Goal: Navigation & Orientation: Find specific page/section

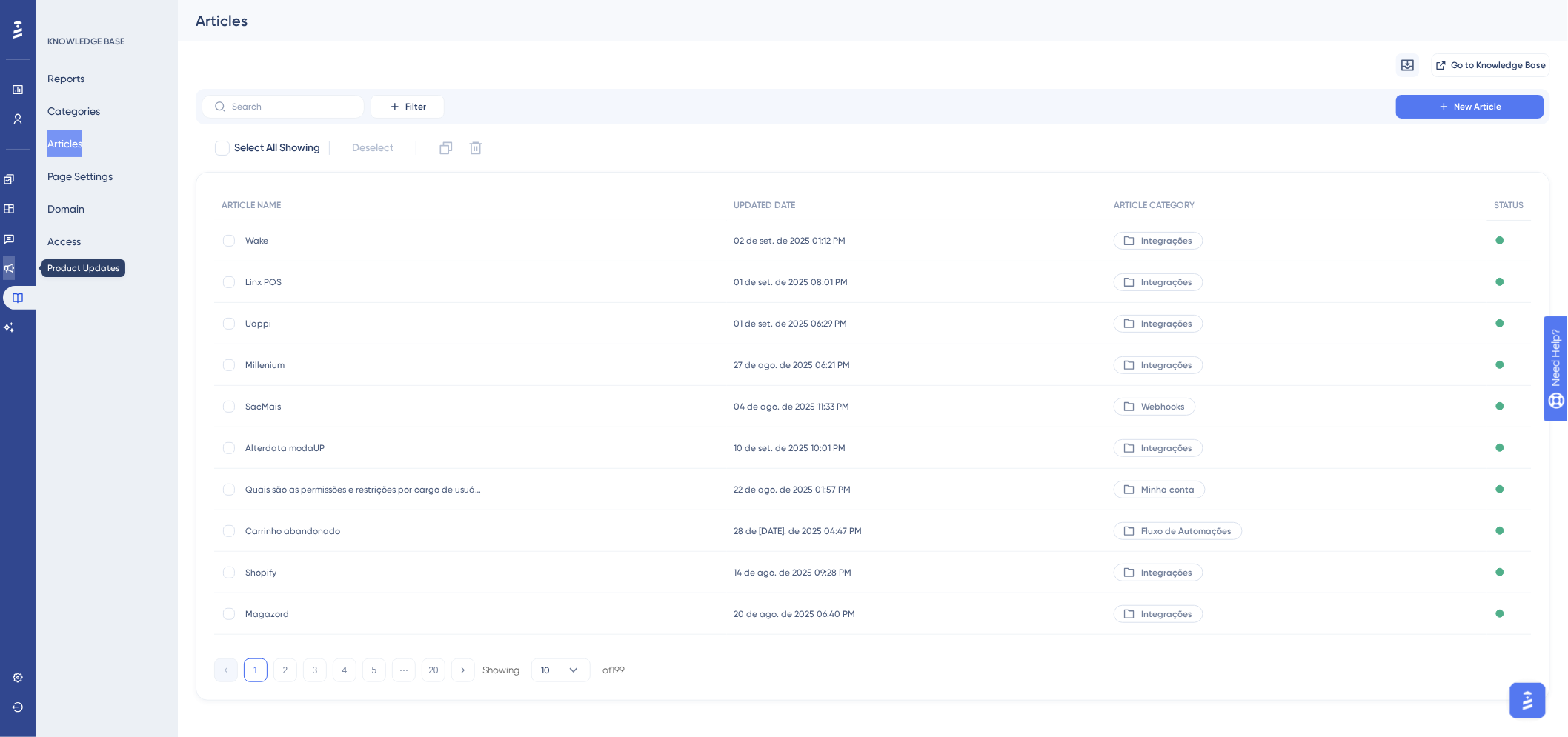
click at [15, 267] on icon at bounding box center [9, 268] width 12 height 12
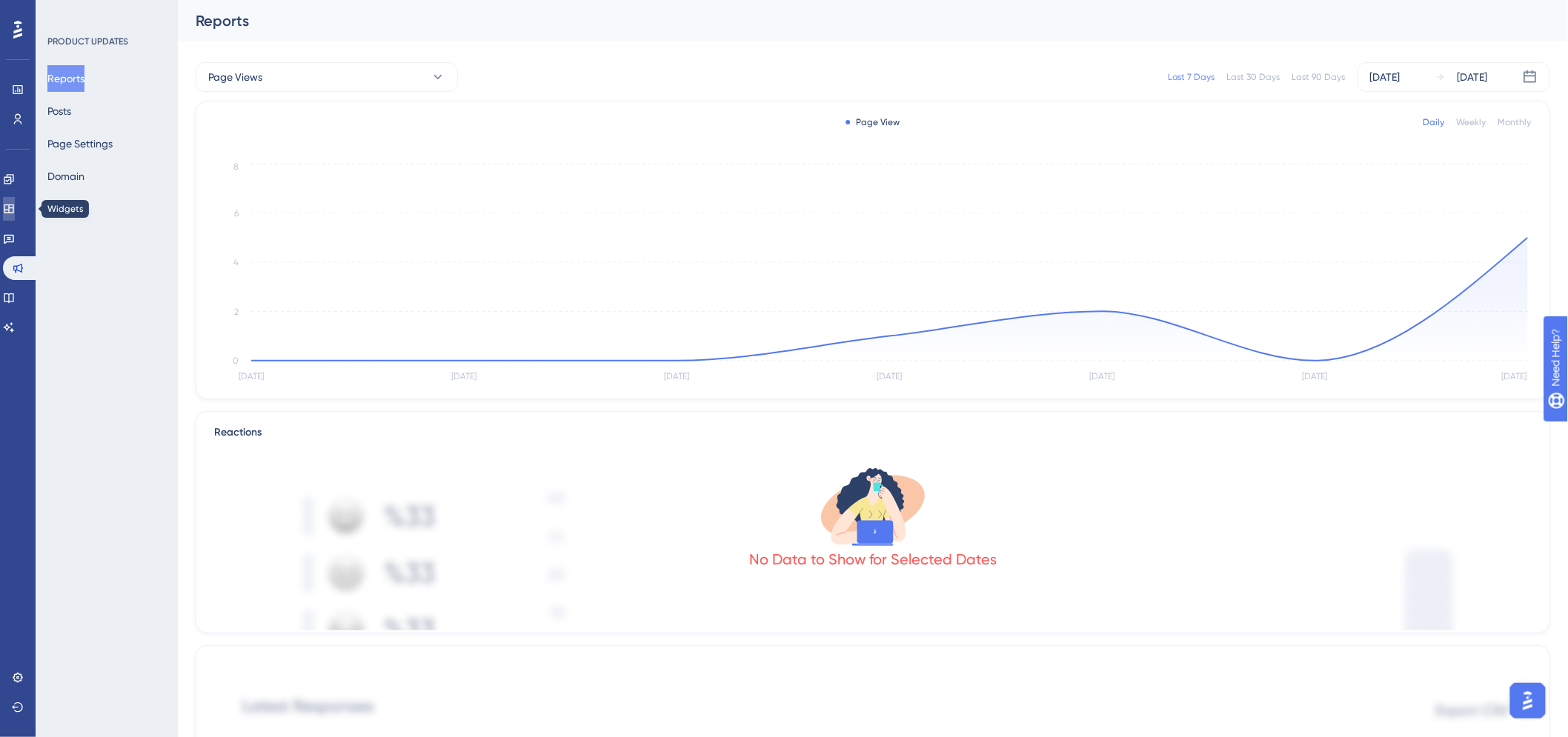
click at [13, 210] on icon at bounding box center [9, 208] width 9 height 9
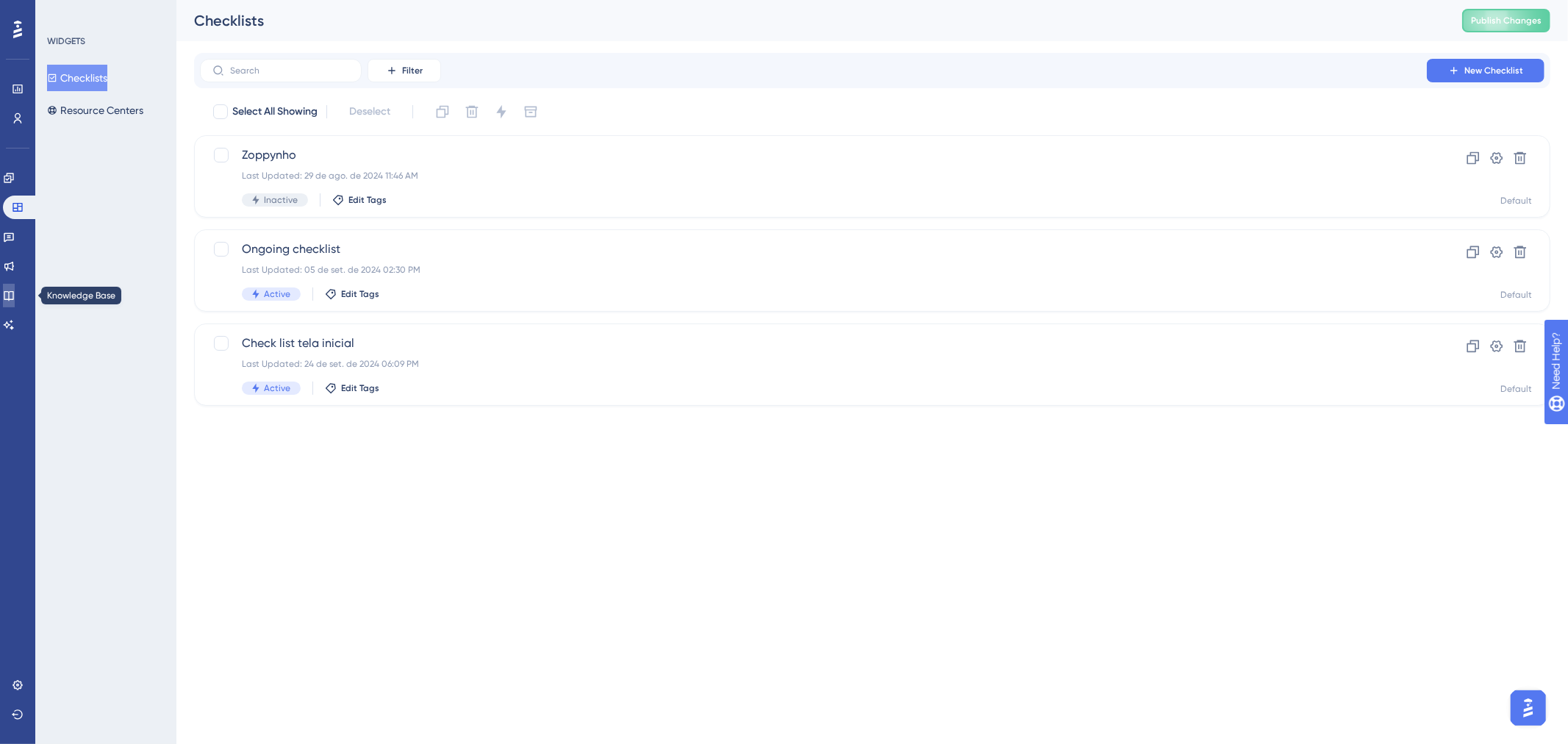
click at [15, 290] on icon at bounding box center [9, 295] width 12 height 12
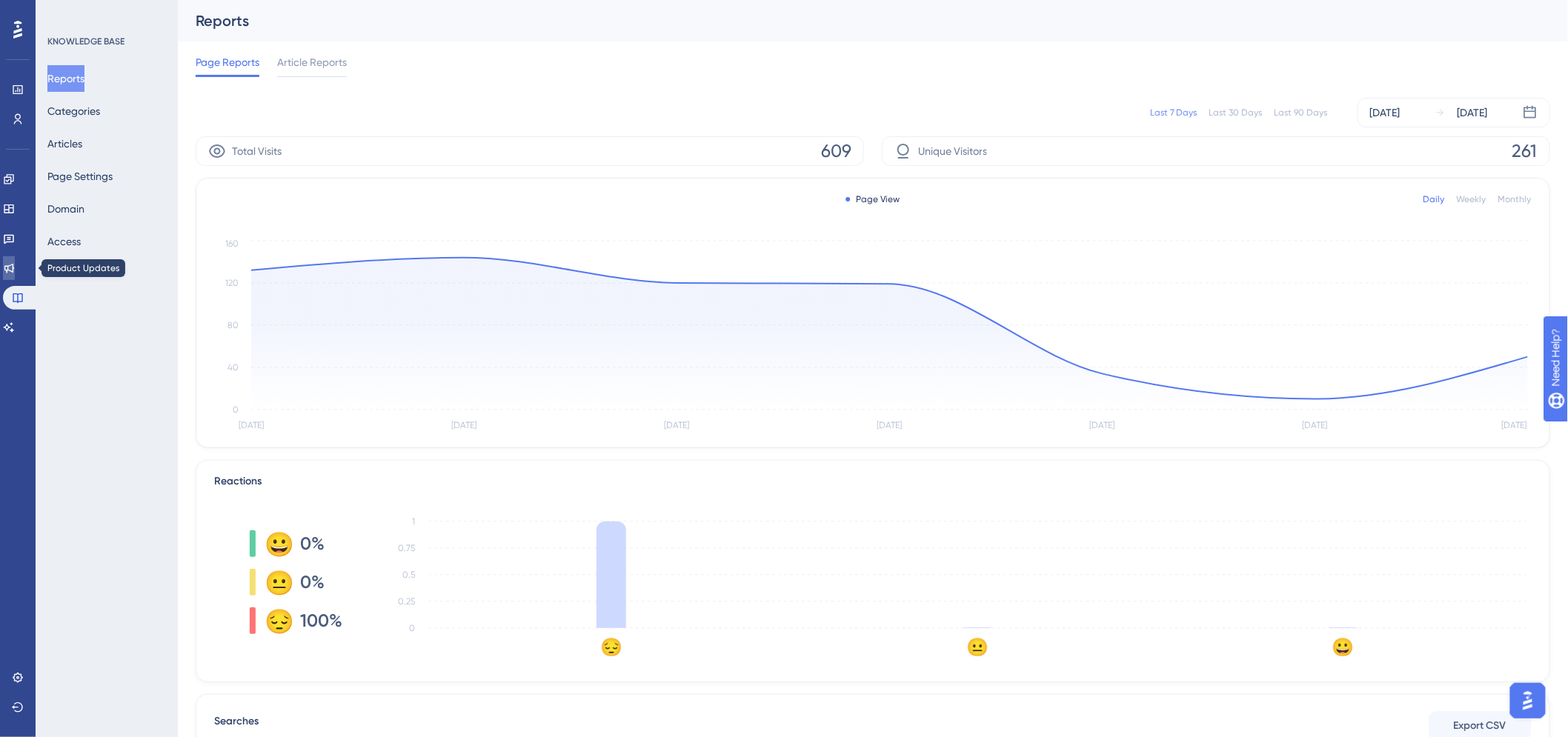
click at [15, 275] on link at bounding box center [9, 268] width 12 height 23
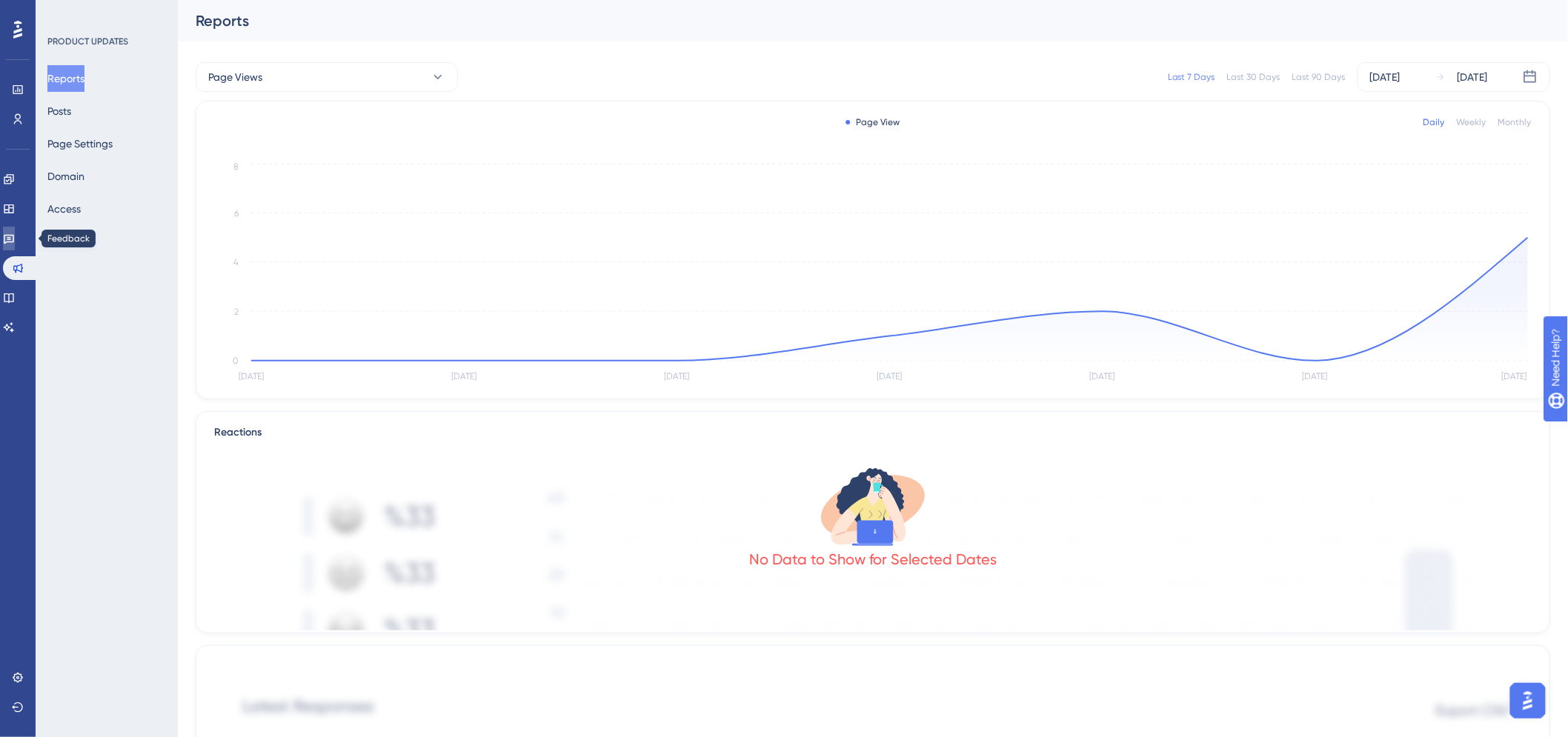
click at [15, 245] on link at bounding box center [9, 239] width 12 height 23
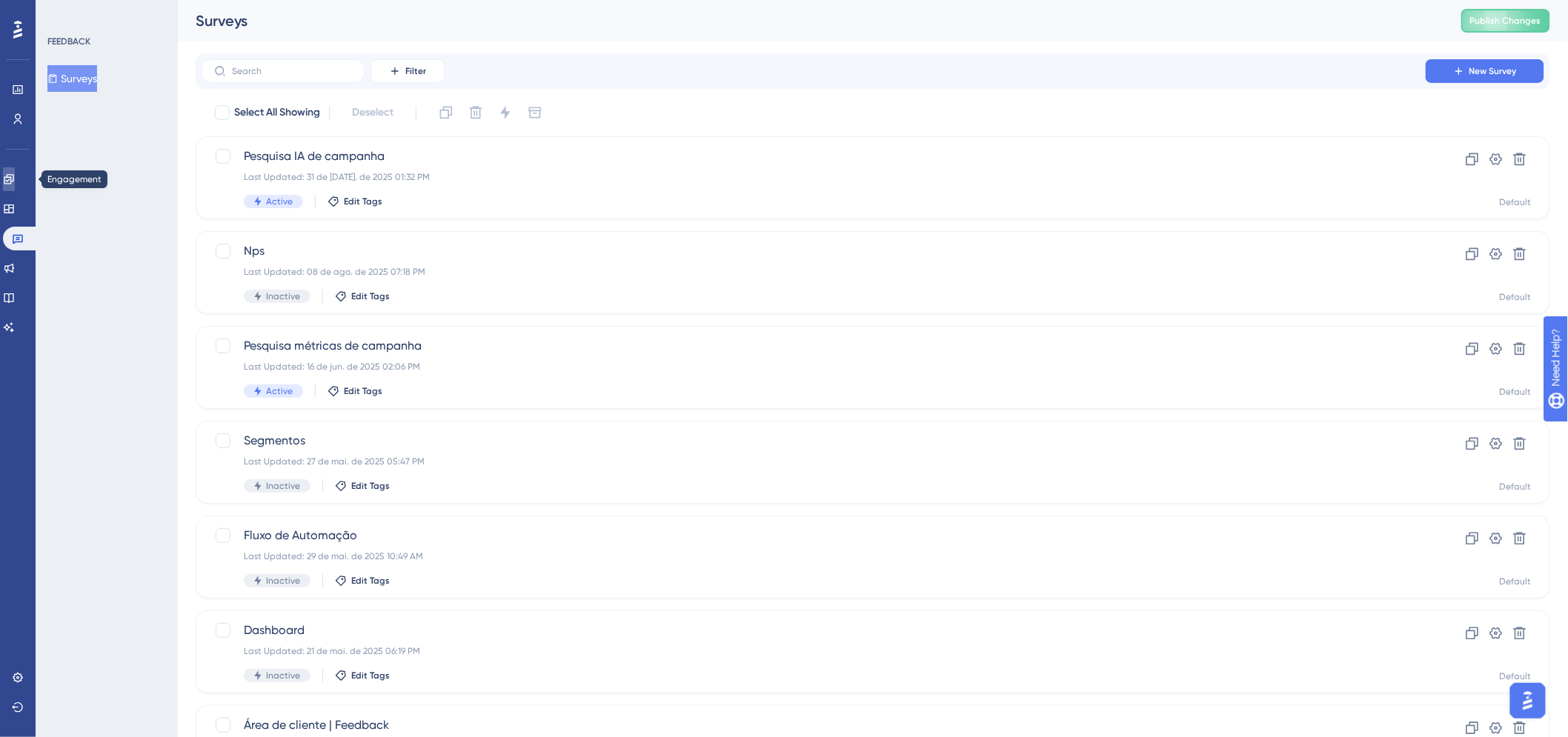
click at [15, 175] on link at bounding box center [9, 179] width 12 height 23
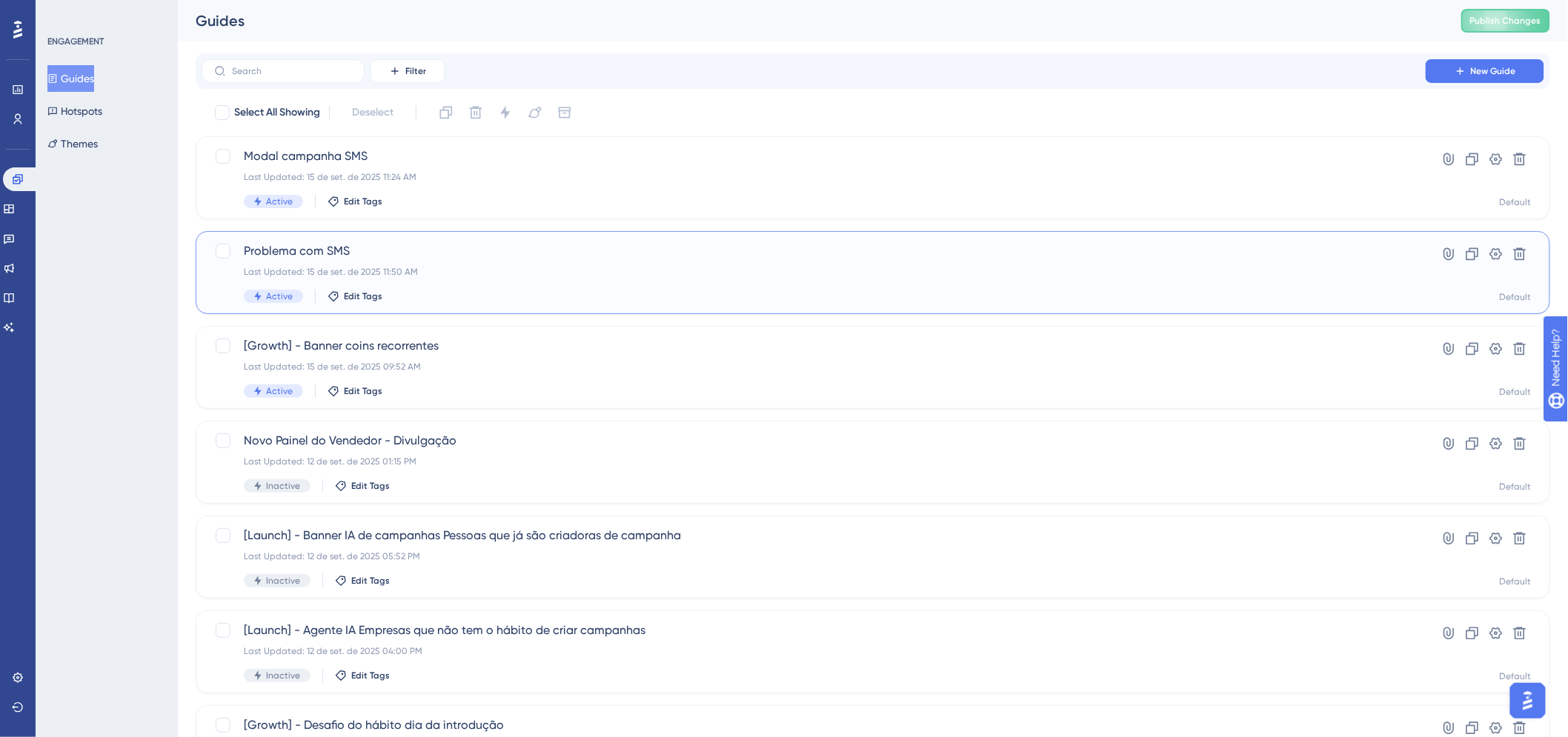
click at [421, 243] on span "Problema com SMS" at bounding box center [813, 251] width 1140 height 18
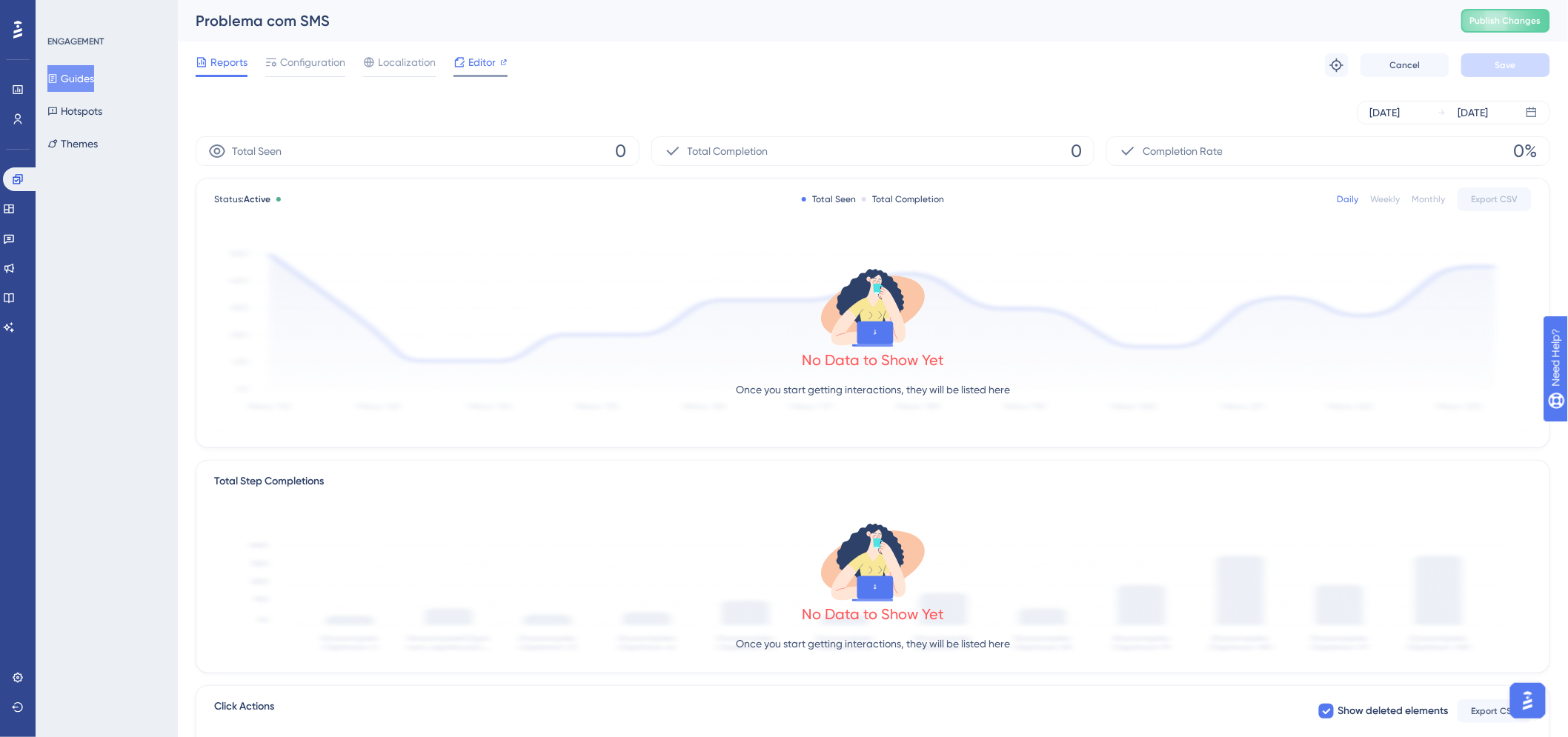
click at [468, 70] on span "Editor" at bounding box center [482, 62] width 27 height 18
click at [90, 70] on button "Guides" at bounding box center [71, 78] width 47 height 27
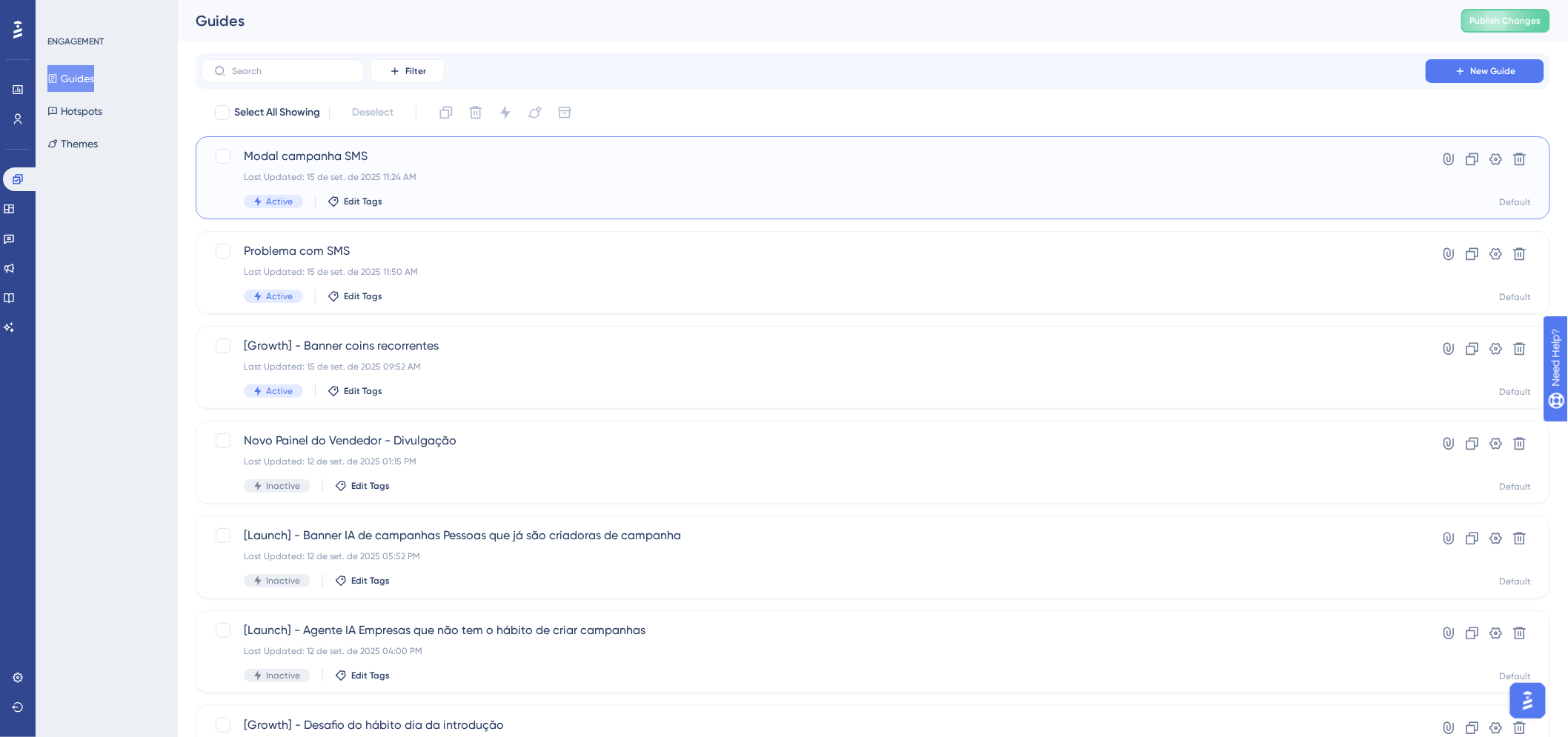
click at [338, 159] on span "Modal campanha SMS" at bounding box center [813, 156] width 1140 height 18
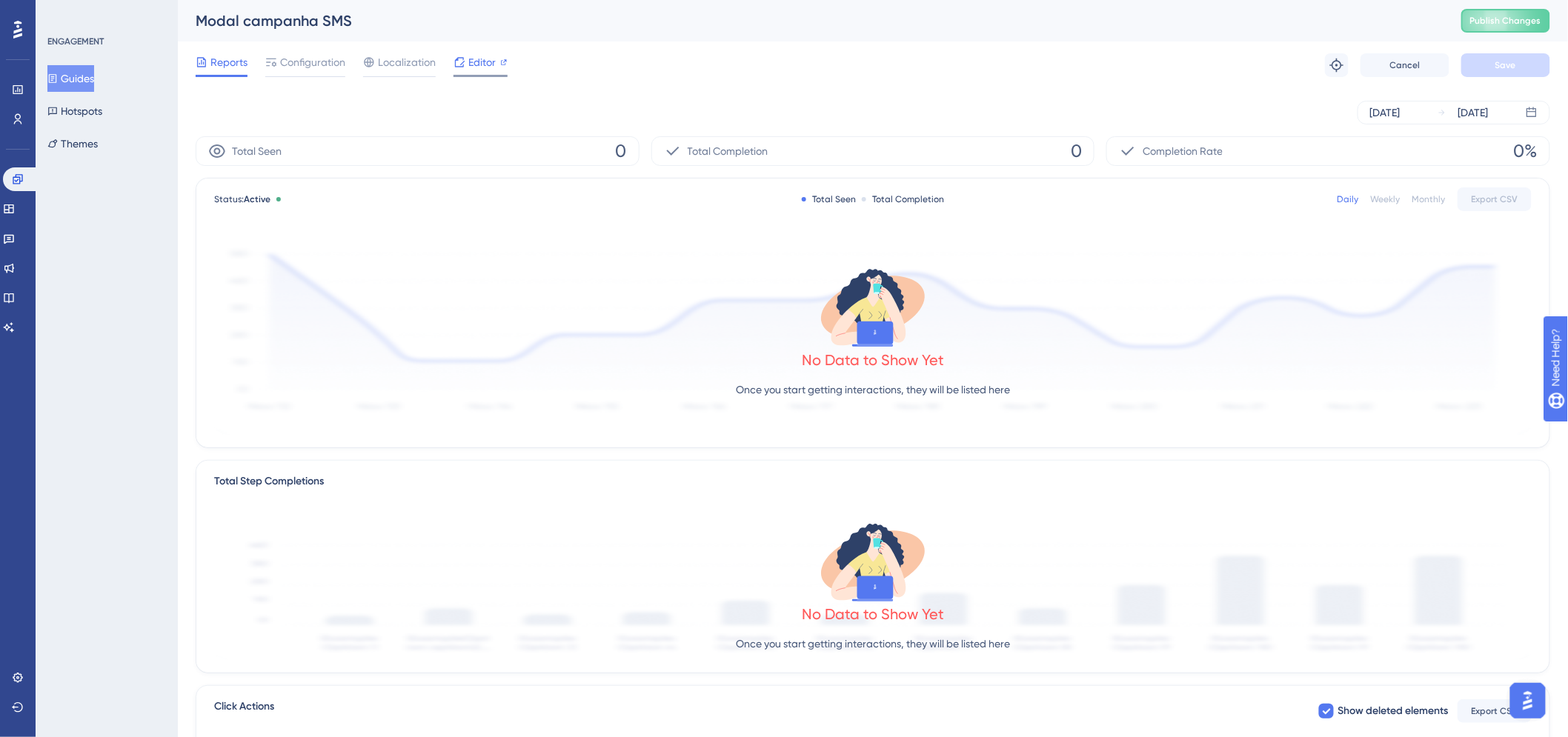
click at [473, 60] on span "Editor" at bounding box center [482, 62] width 27 height 18
click at [16, 183] on icon at bounding box center [17, 179] width 9 height 9
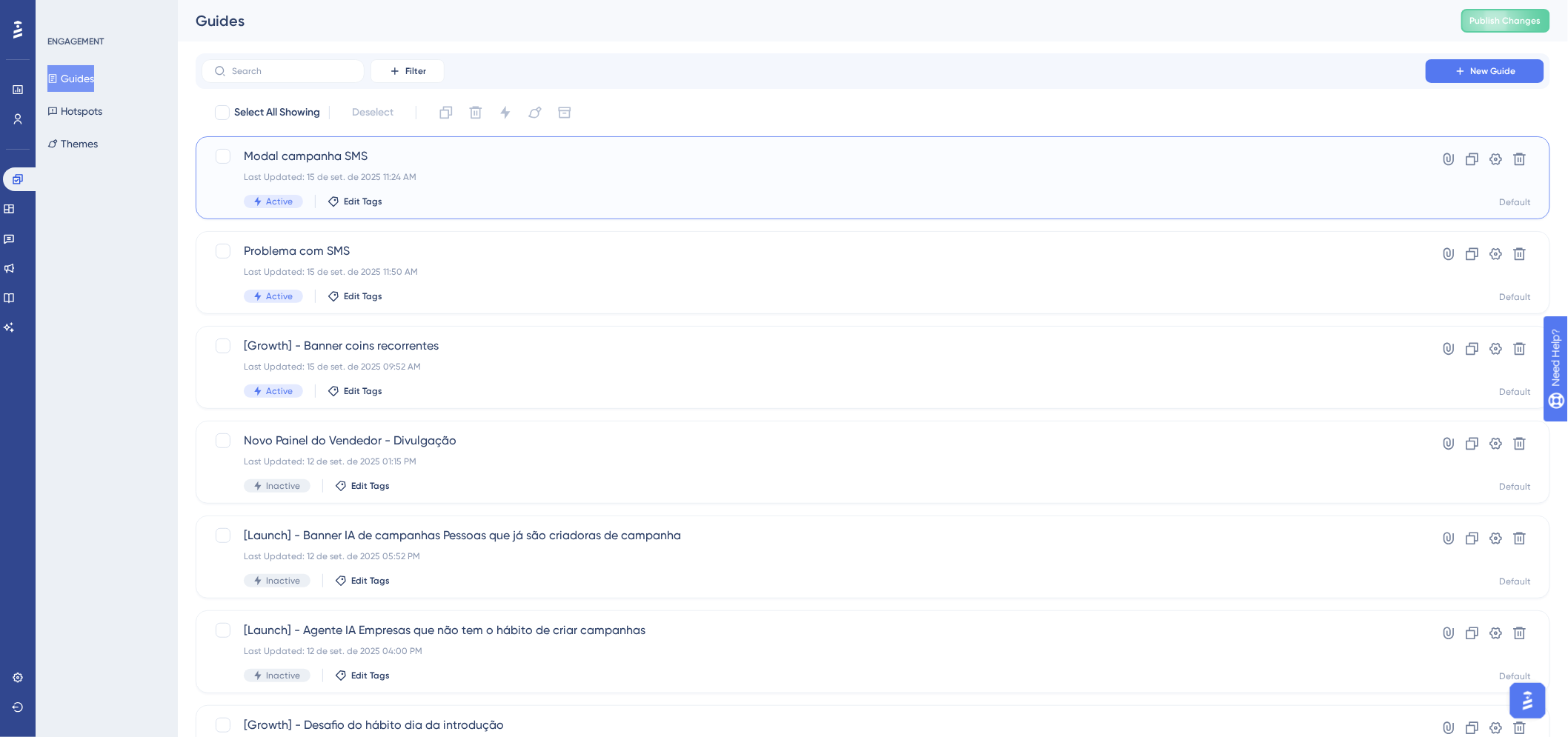
click at [480, 164] on span "Modal campanha SMS" at bounding box center [813, 156] width 1140 height 18
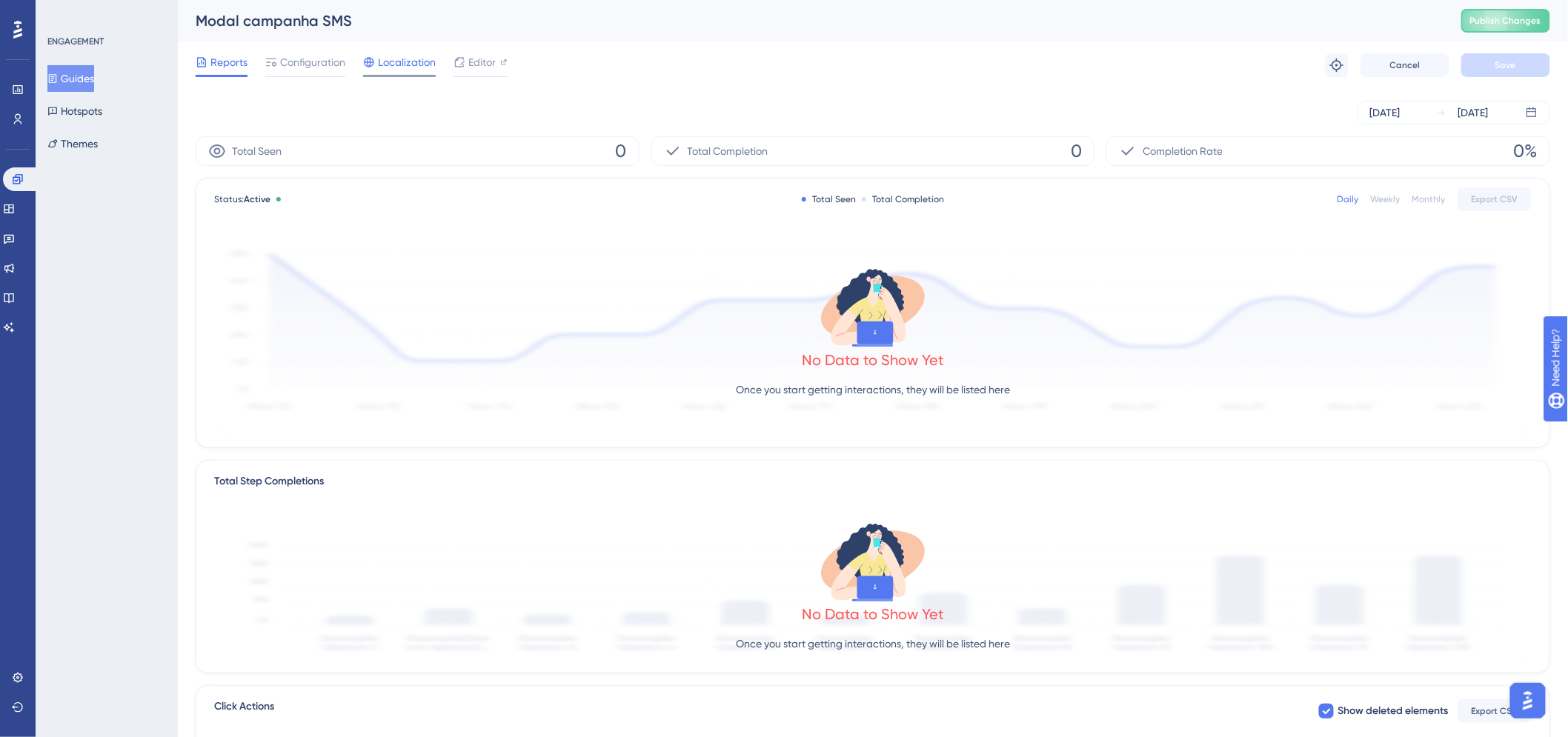
click at [425, 56] on span "Localization" at bounding box center [407, 62] width 58 height 18
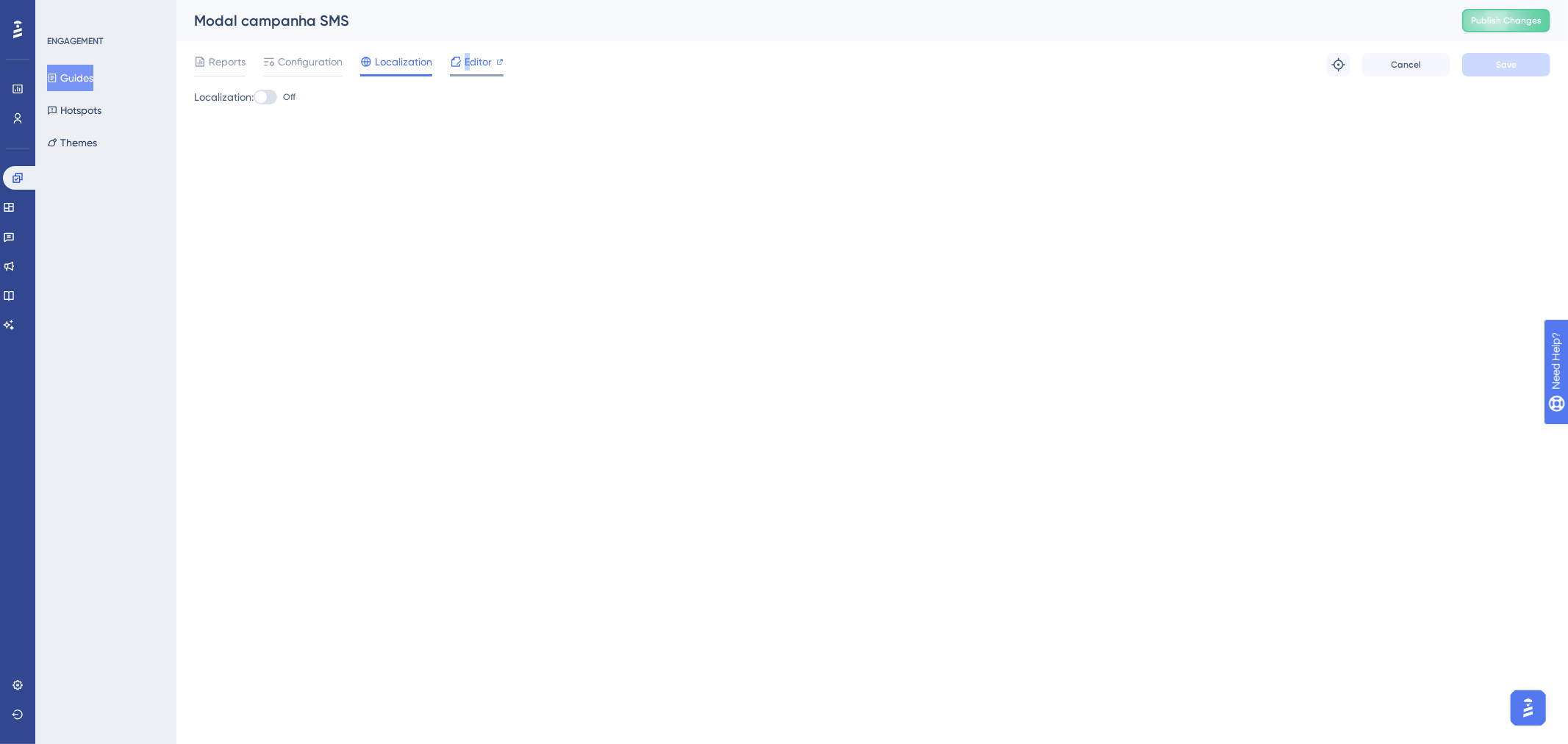
click at [467, 57] on span "Editor" at bounding box center [478, 61] width 27 height 18
click at [93, 89] on button "Guides" at bounding box center [71, 78] width 47 height 26
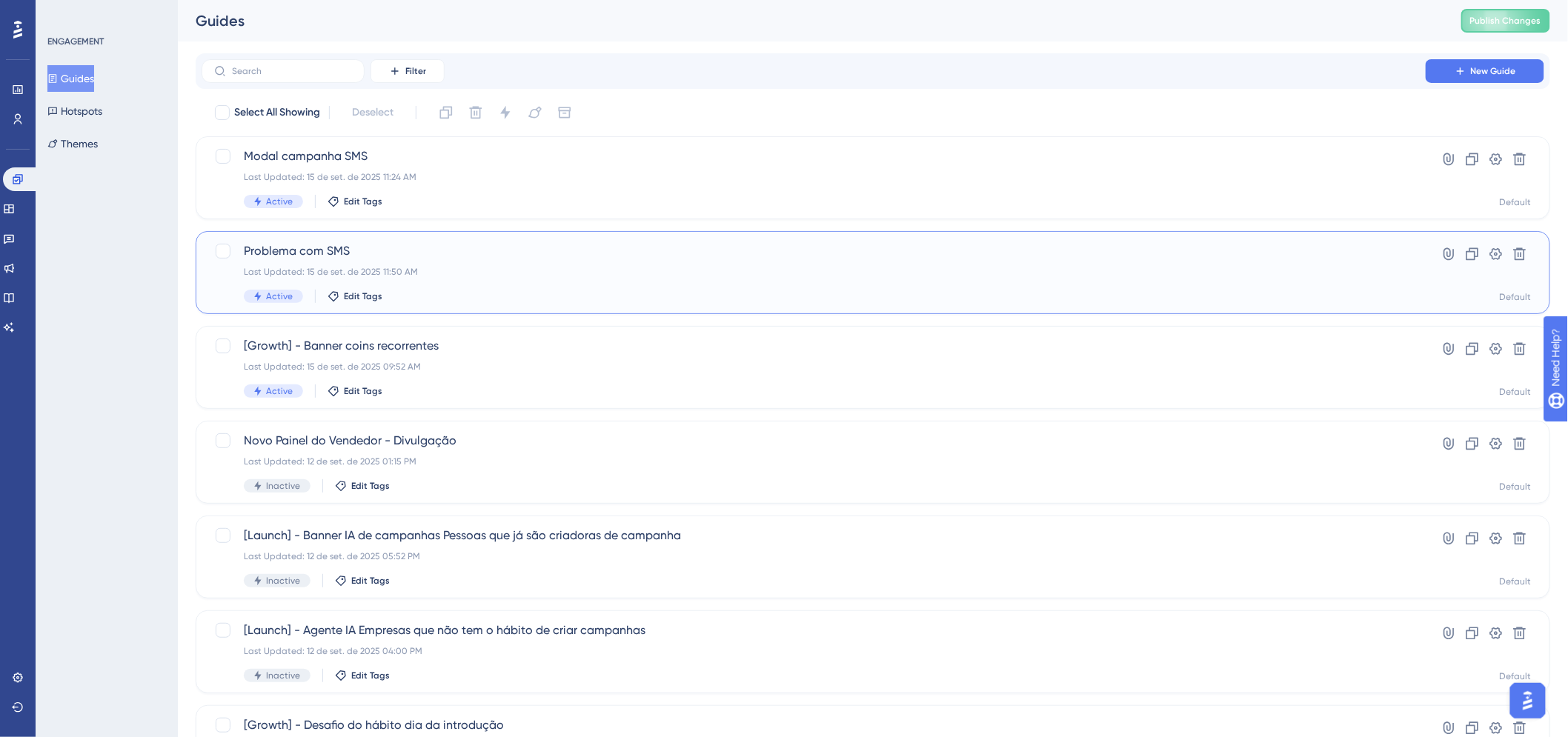
click at [435, 250] on span "Problema com SMS" at bounding box center [813, 251] width 1140 height 18
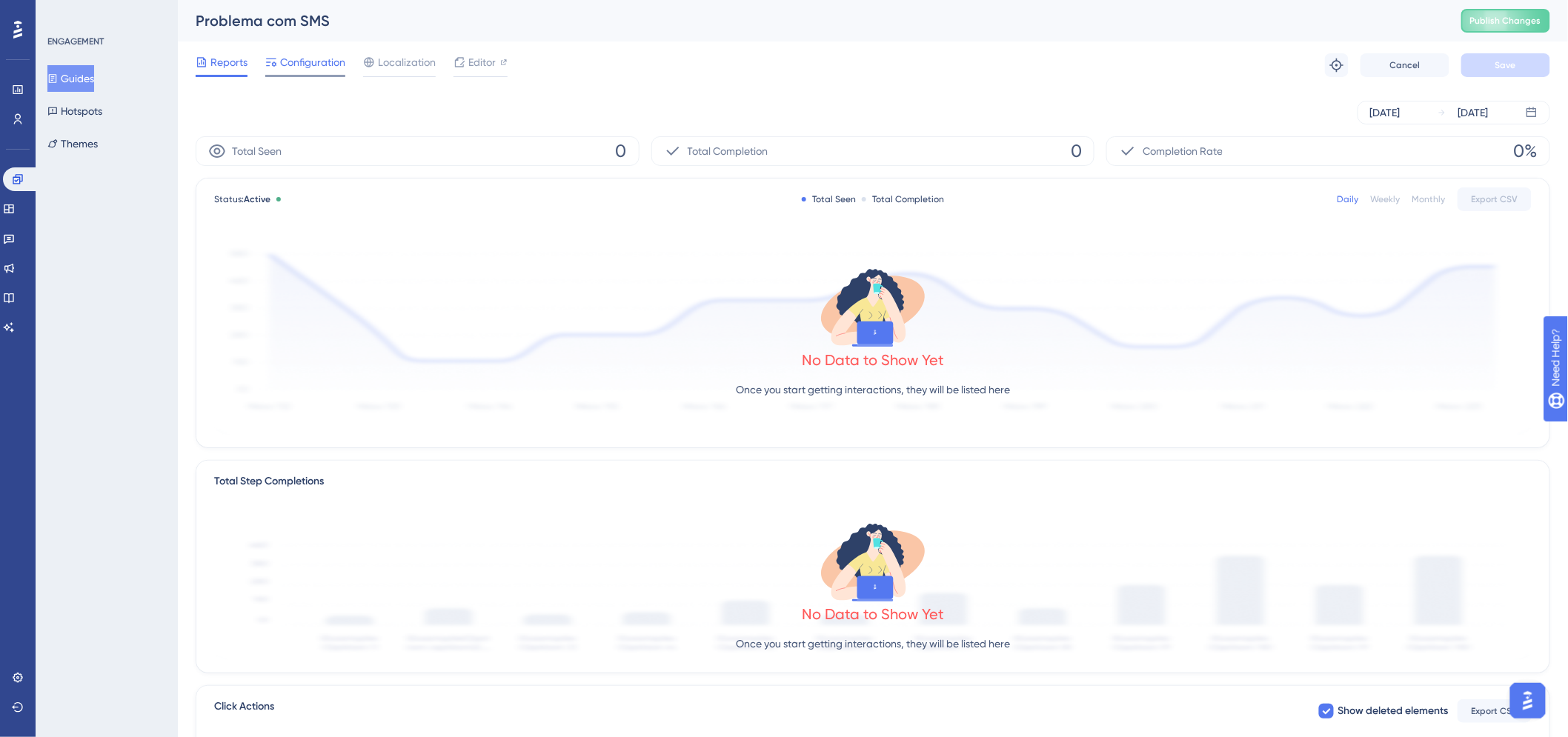
click at [317, 70] on span "Configuration" at bounding box center [313, 62] width 65 height 18
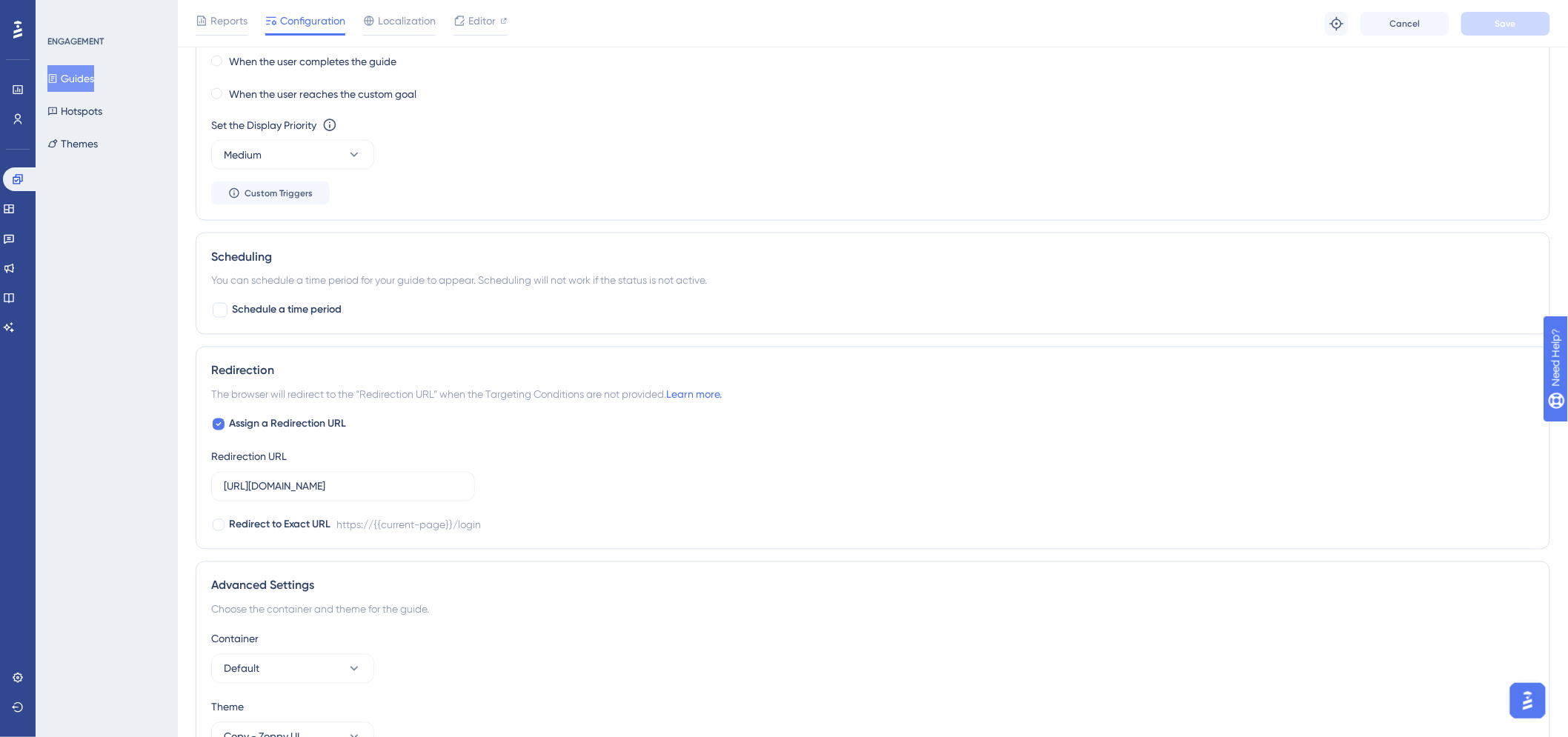
scroll to position [164, 0]
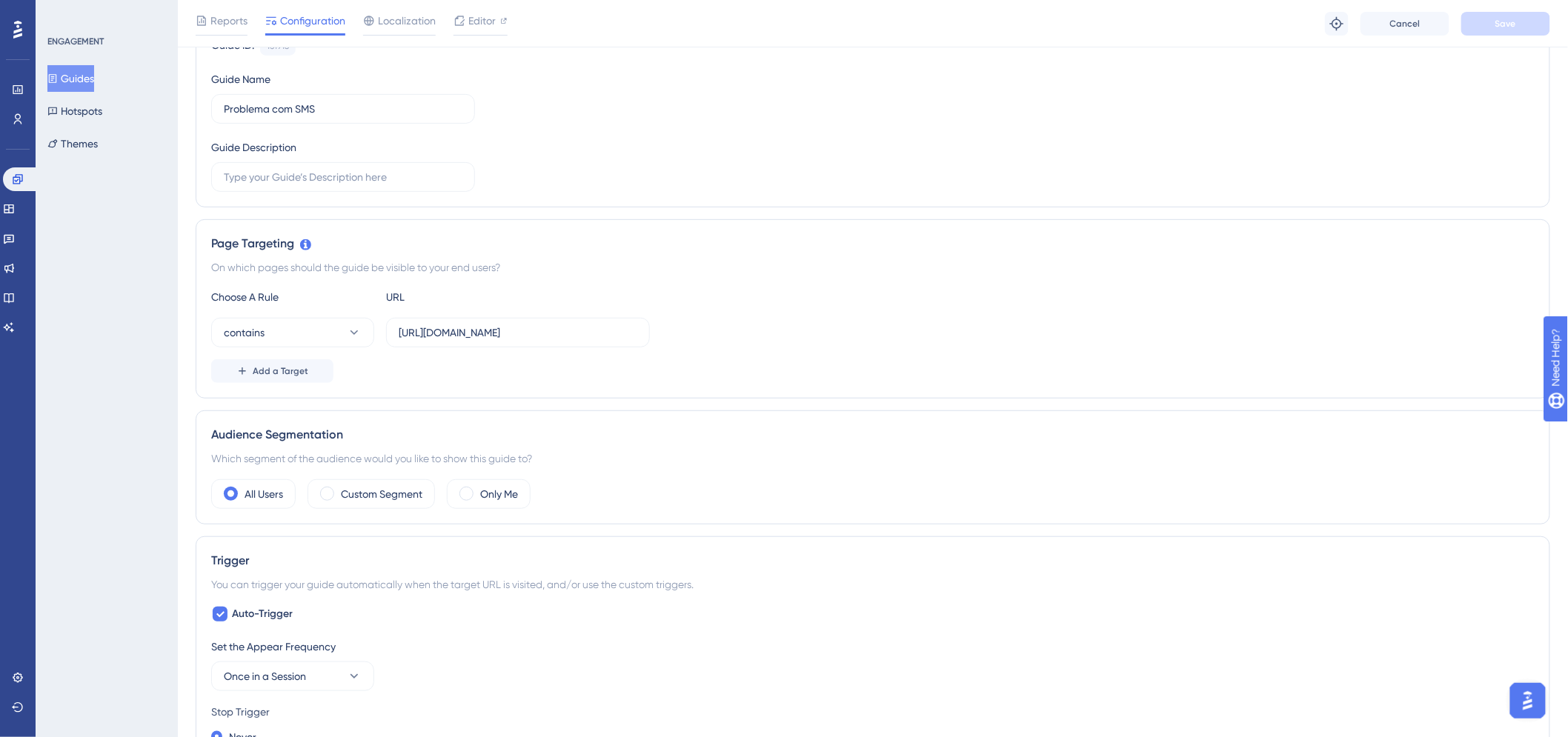
drag, startPoint x: 107, startPoint y: 72, endPoint x: 138, endPoint y: 75, distance: 31.1
click at [94, 70] on button "Guides" at bounding box center [71, 78] width 47 height 27
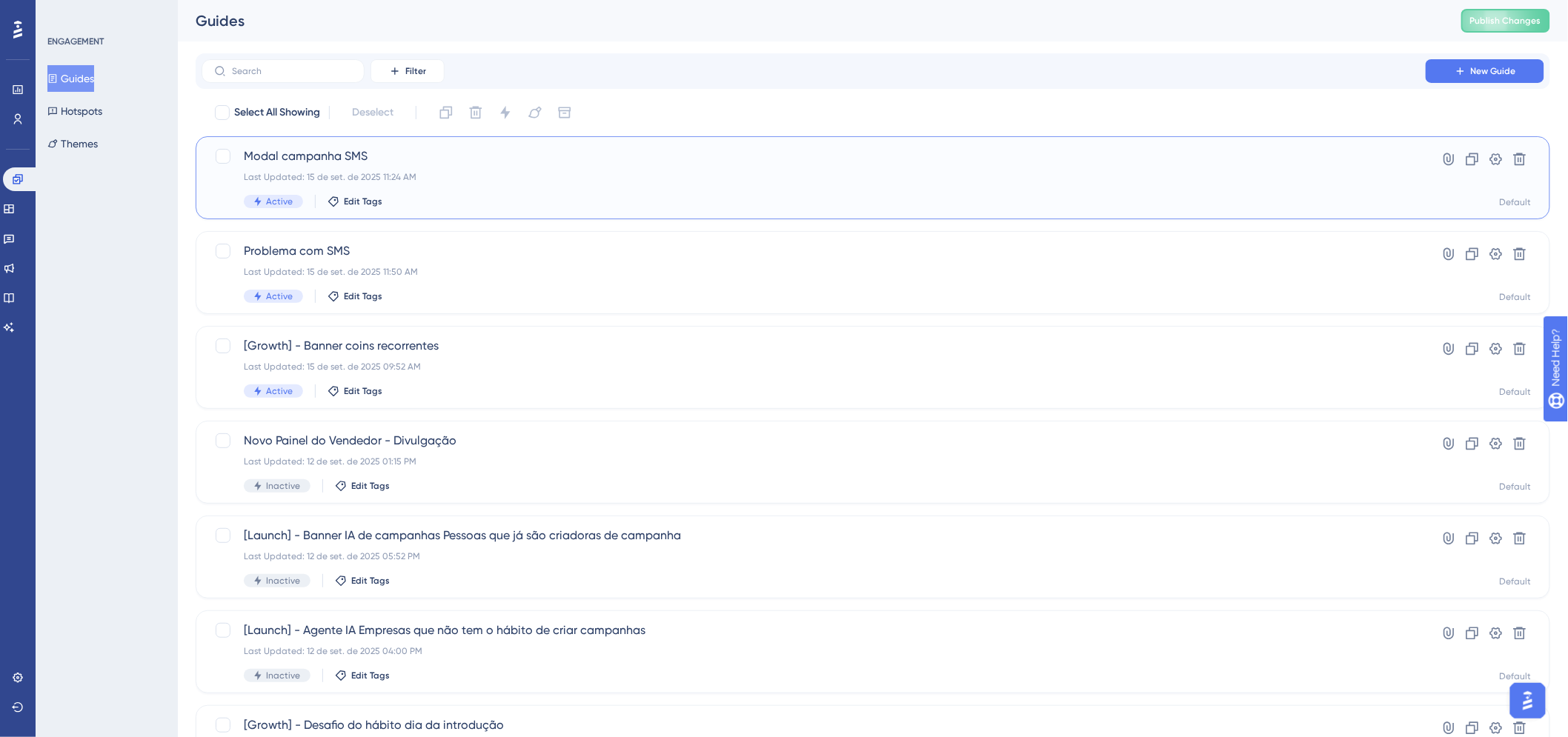
click at [334, 163] on span "Modal campanha SMS" at bounding box center [813, 156] width 1140 height 18
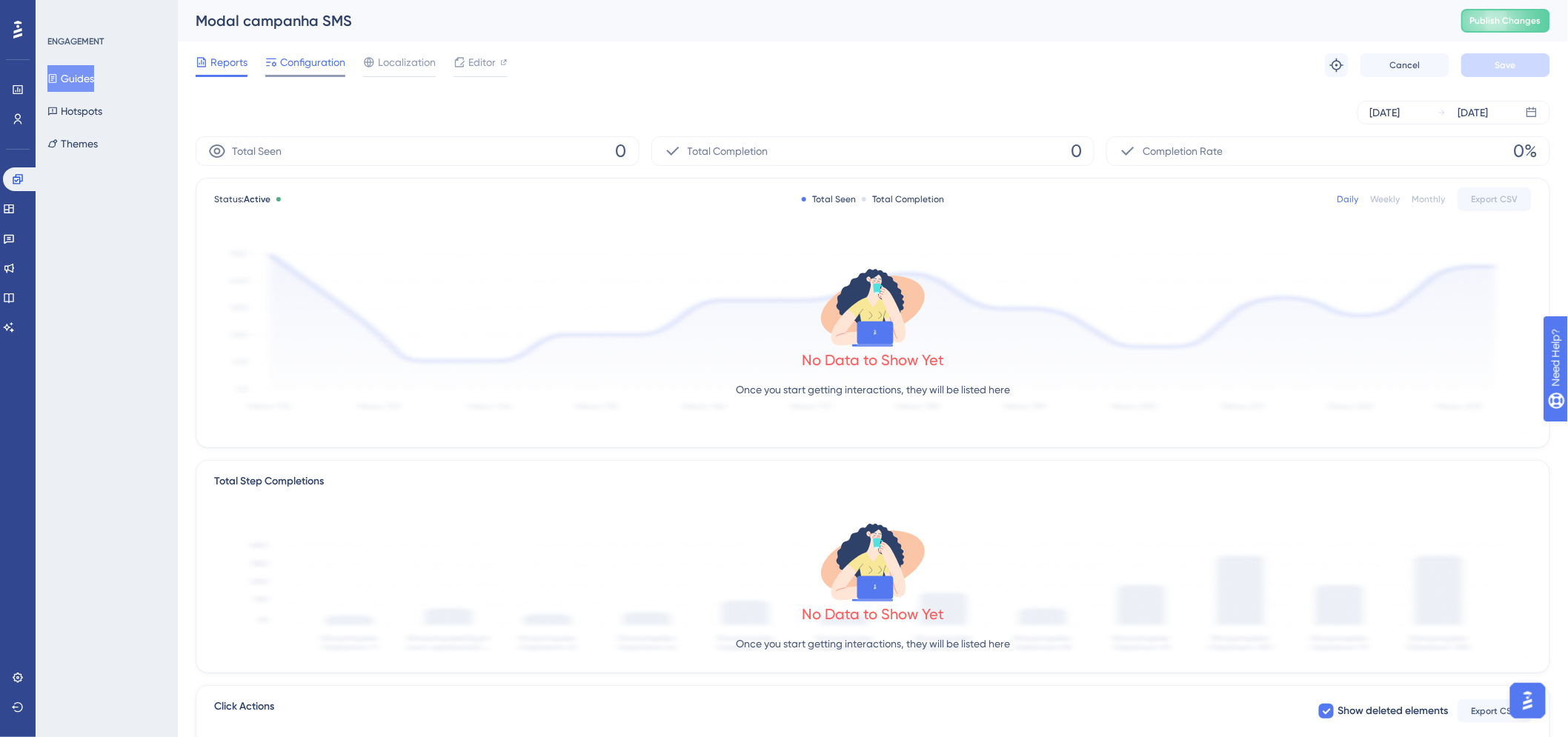
click at [342, 54] on span "Configuration" at bounding box center [313, 62] width 65 height 18
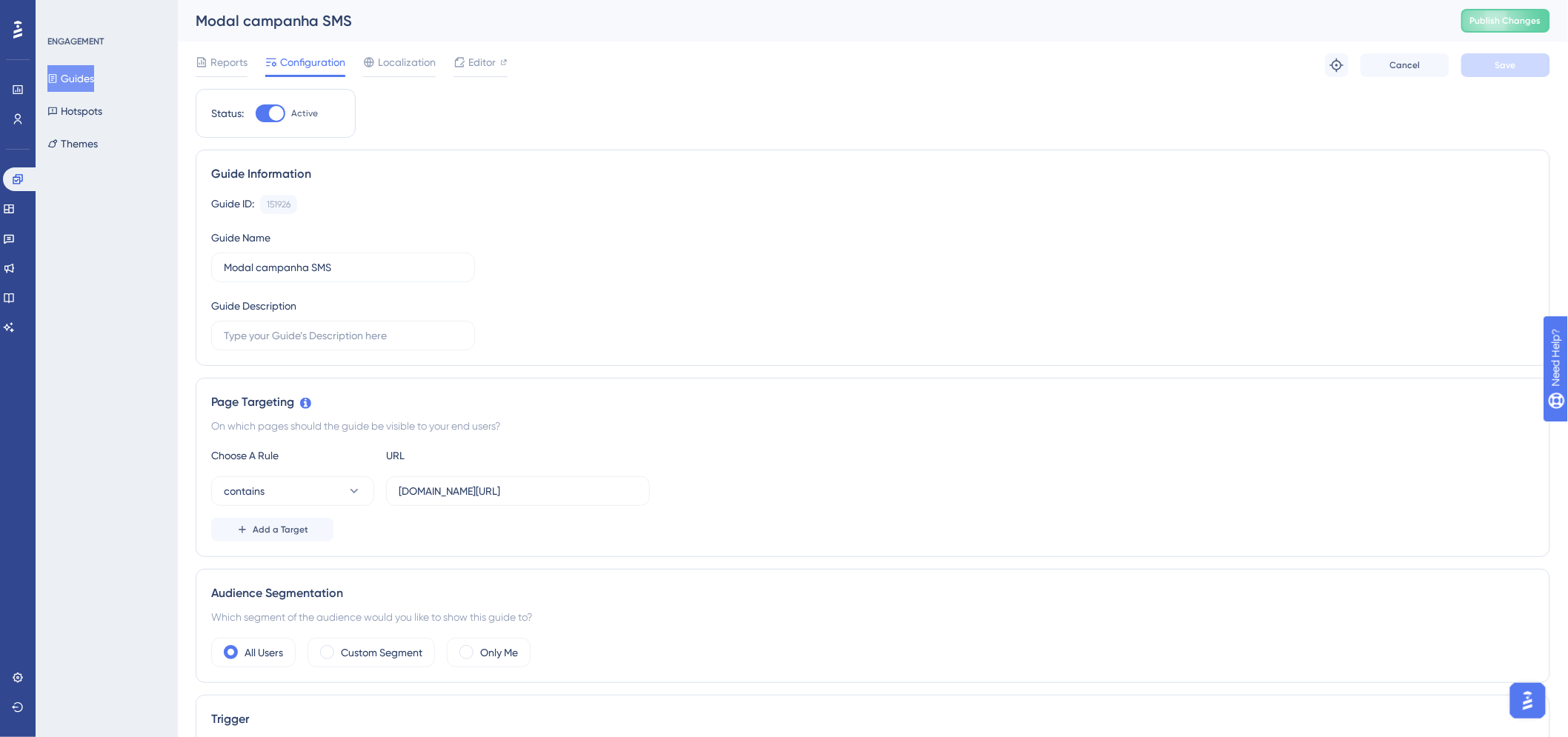
click at [85, 84] on button "Guides" at bounding box center [71, 78] width 47 height 27
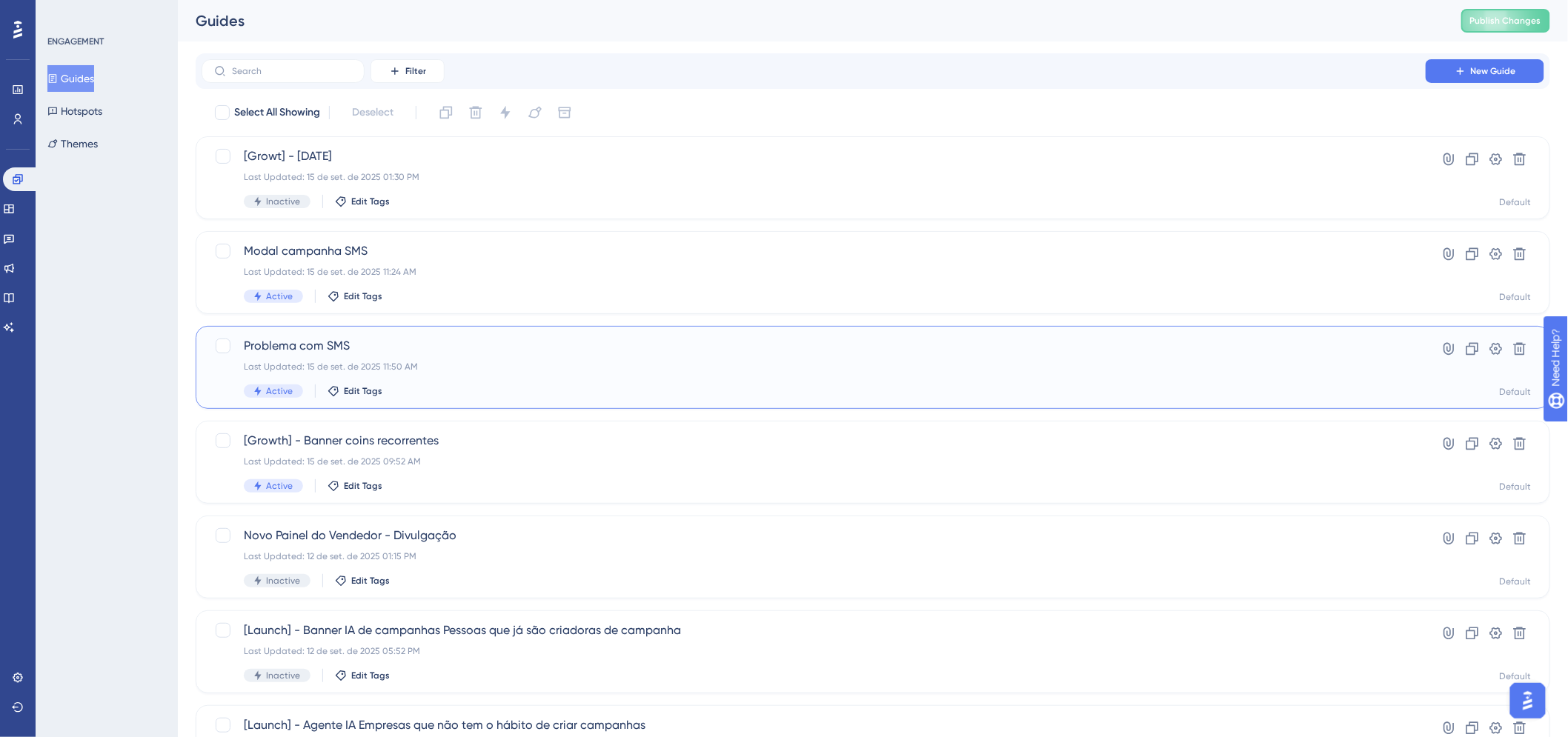
click at [454, 345] on span "Problema com SMS" at bounding box center [813, 345] width 1140 height 18
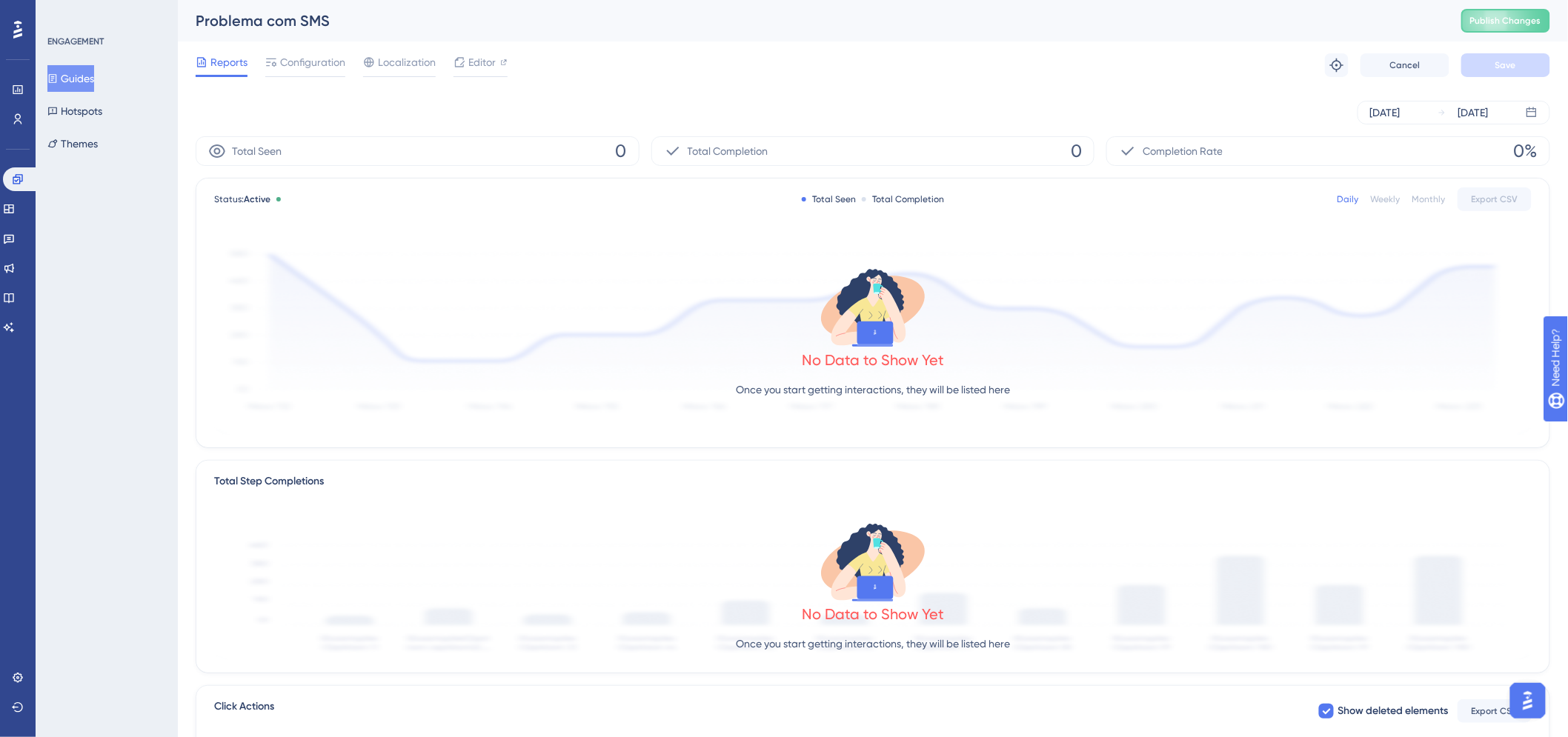
drag, startPoint x: 105, startPoint y: 85, endPoint x: 111, endPoint y: 95, distance: 11.7
click at [94, 85] on button "Guides" at bounding box center [71, 78] width 47 height 27
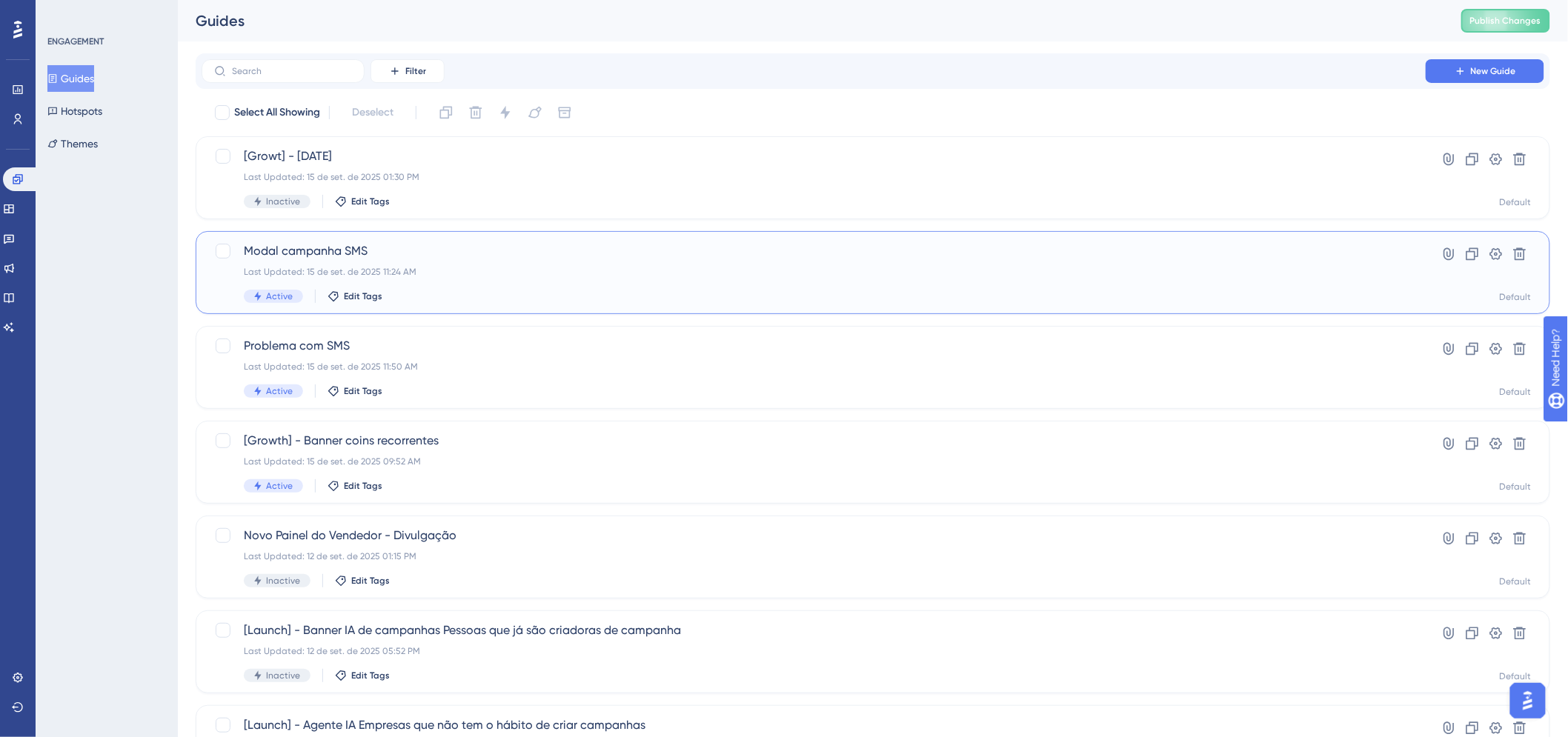
click at [406, 246] on span "Modal campanha SMS" at bounding box center [813, 251] width 1140 height 18
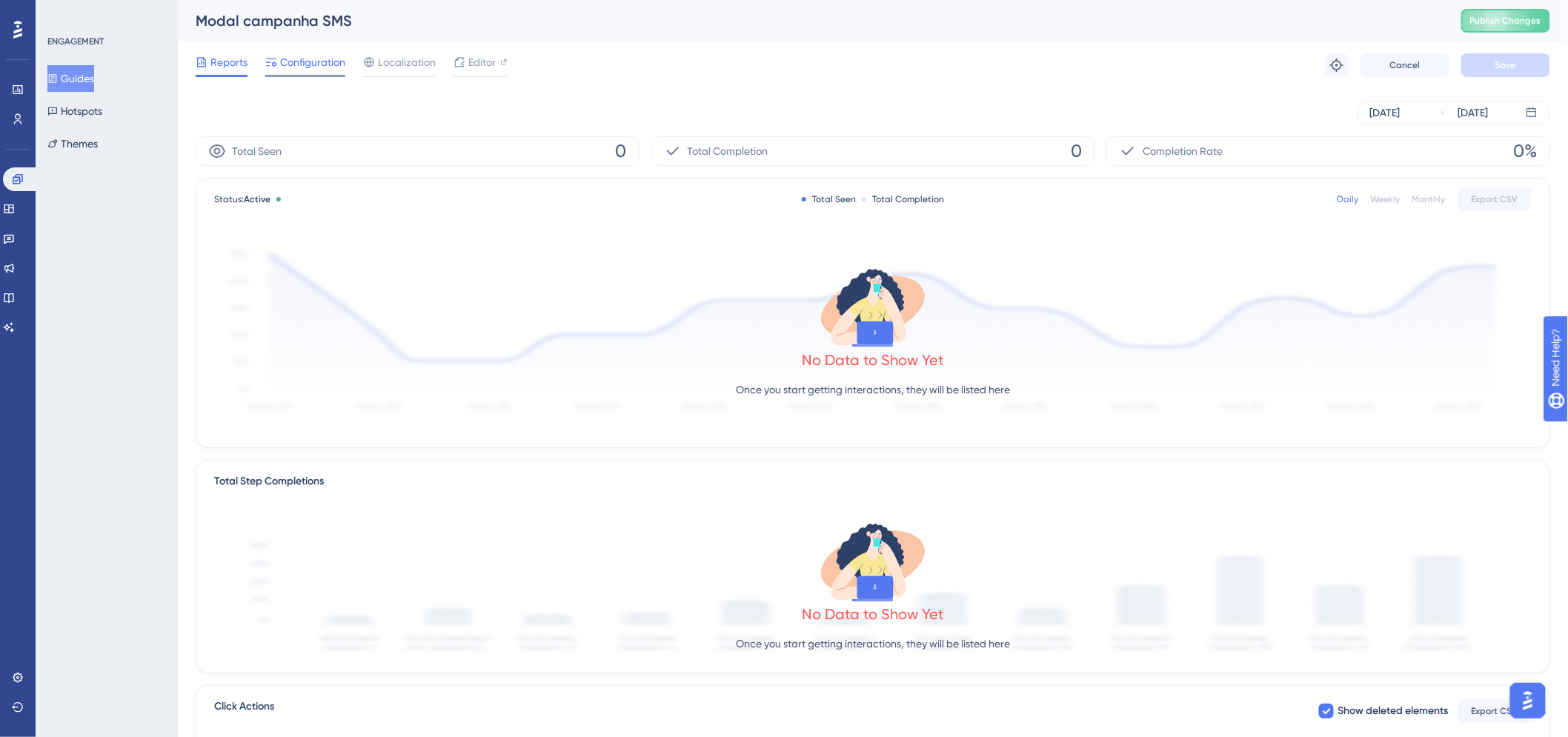
click at [320, 63] on span "Configuration" at bounding box center [313, 62] width 65 height 18
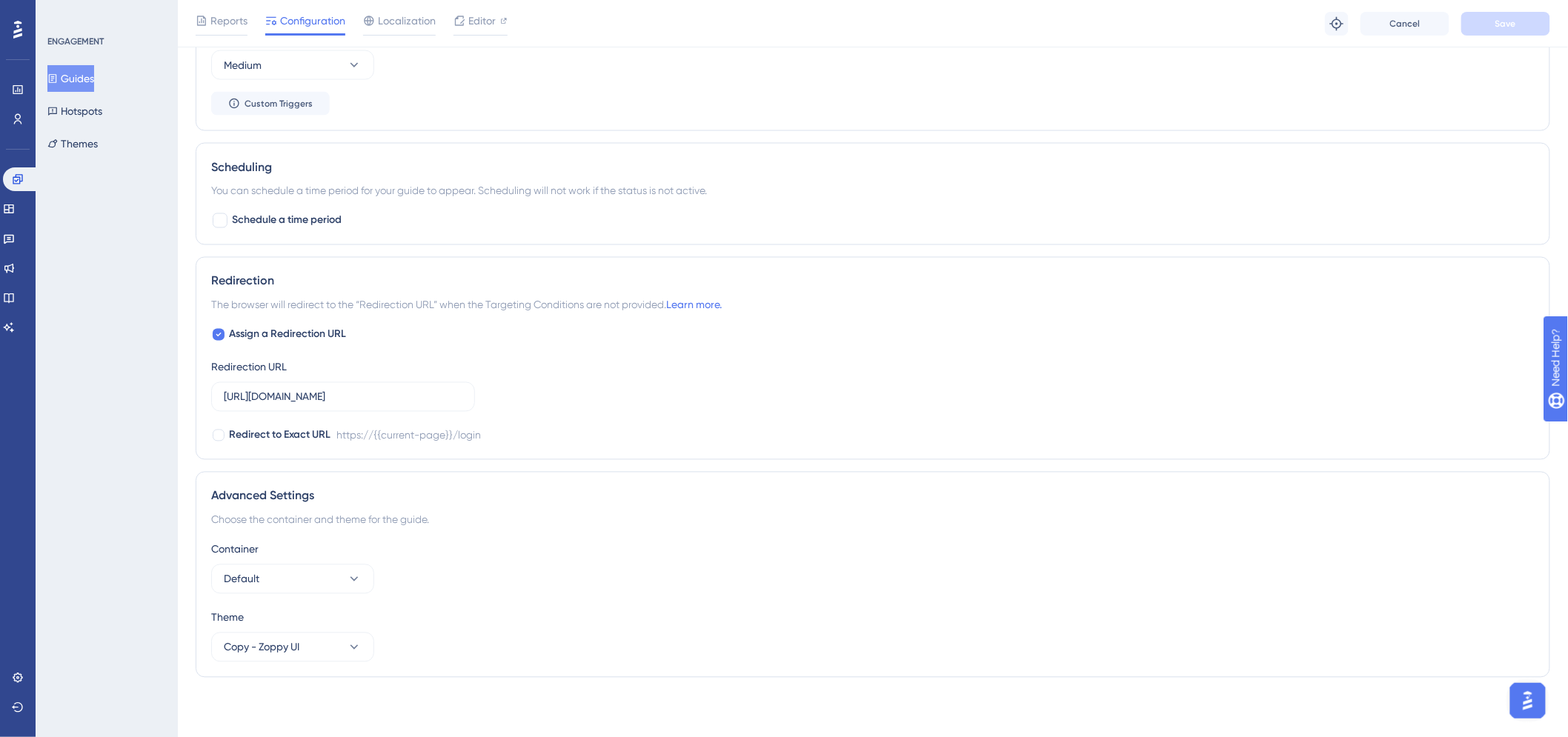
scroll to position [914, 0]
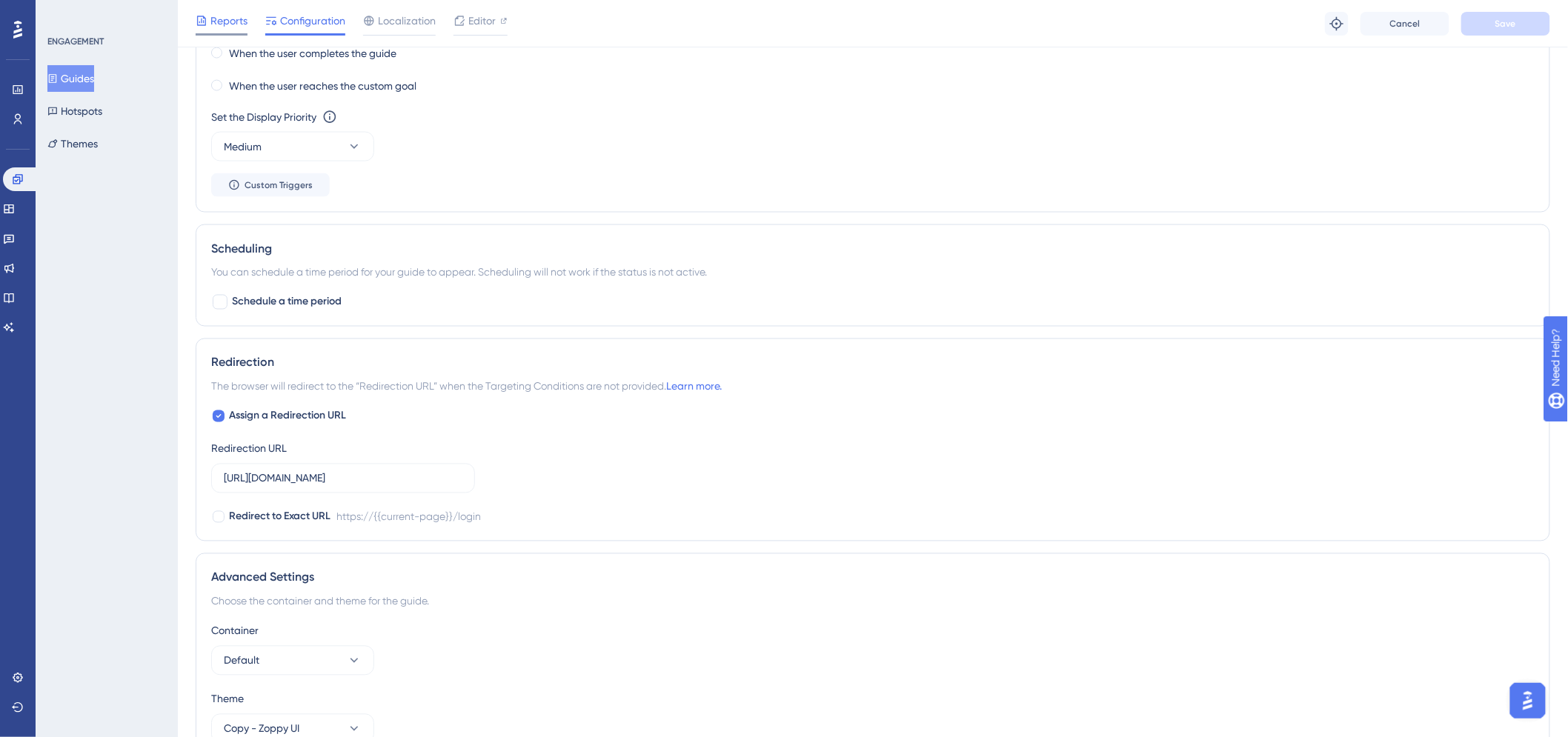
click at [230, 13] on span "Reports" at bounding box center [229, 20] width 37 height 18
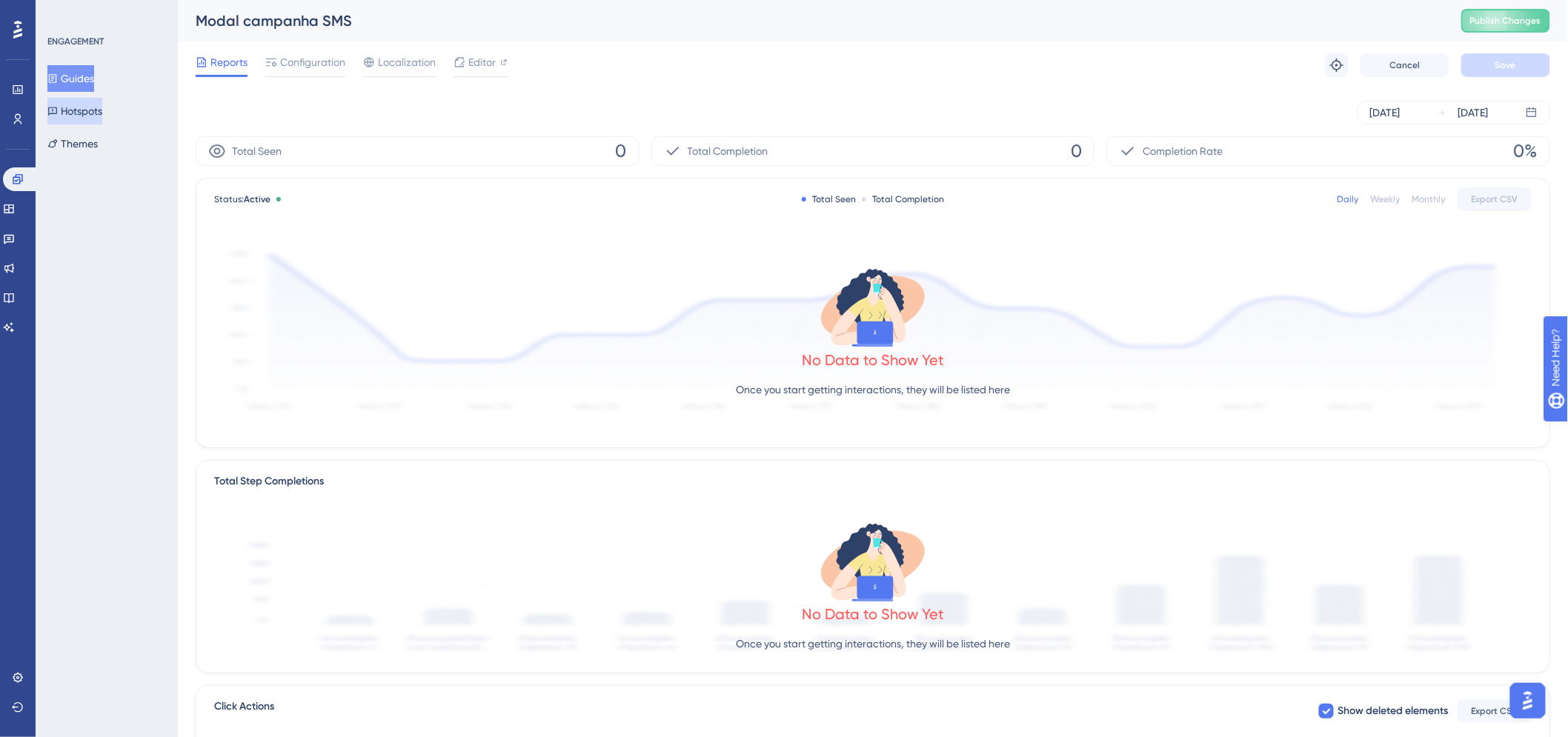
click at [95, 92] on div "Guides Hotspots Themes" at bounding box center [107, 110] width 120 height 92
click at [94, 85] on button "Guides" at bounding box center [71, 78] width 47 height 27
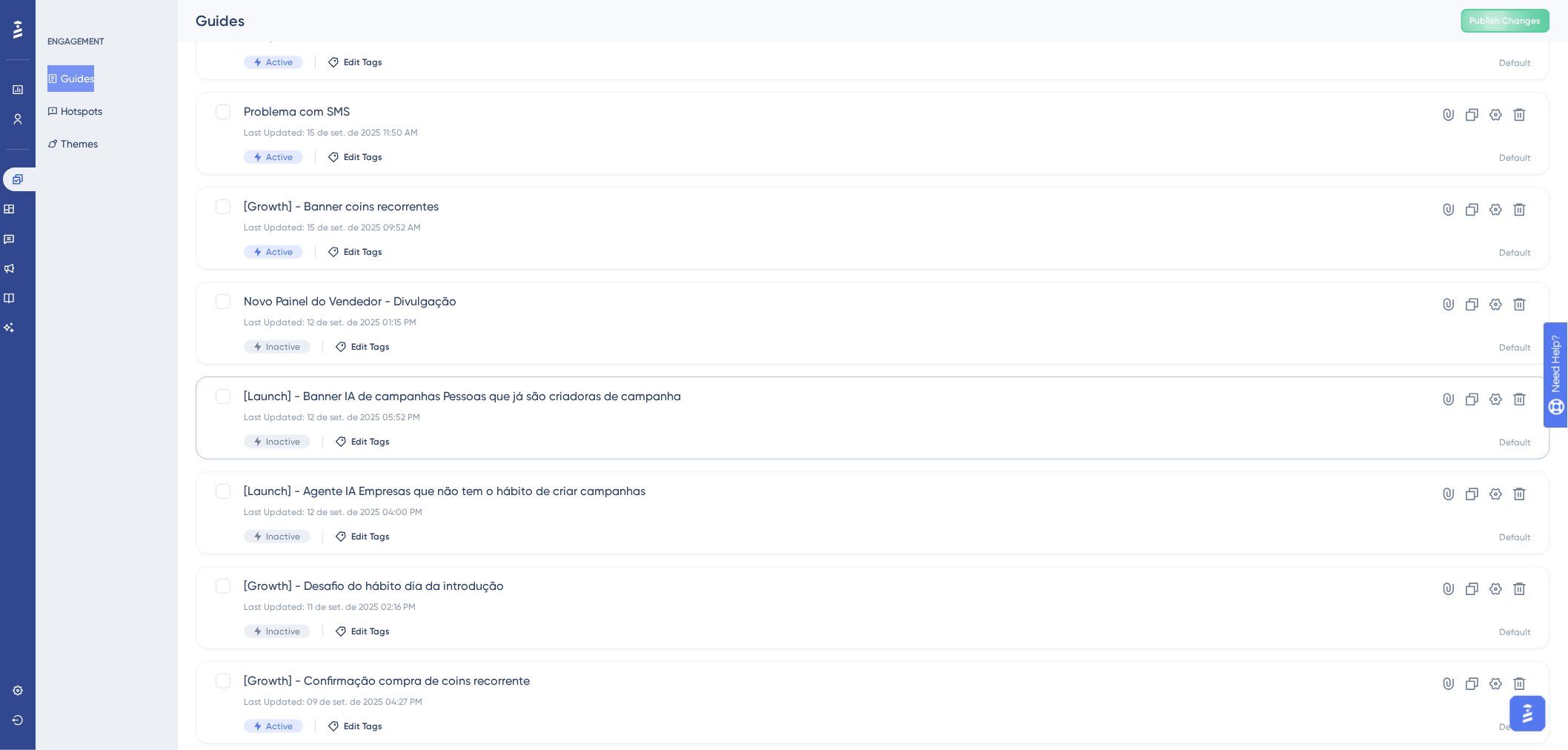
scroll to position [329, 0]
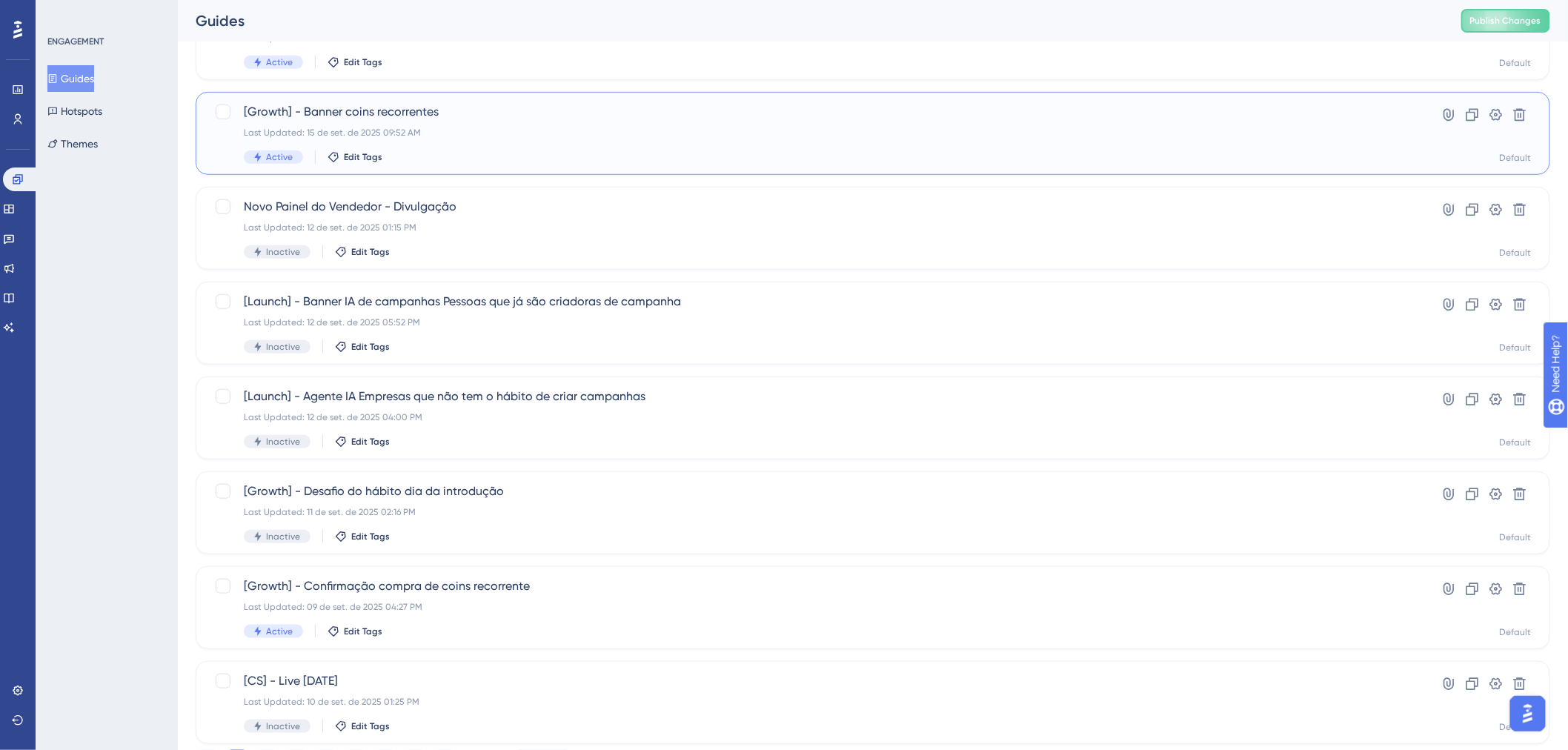
click at [586, 125] on div "[Growth] - Banner coins recorrentes Last Updated: 15 de set. de 2025 09:52 AM A…" at bounding box center [813, 134] width 1140 height 61
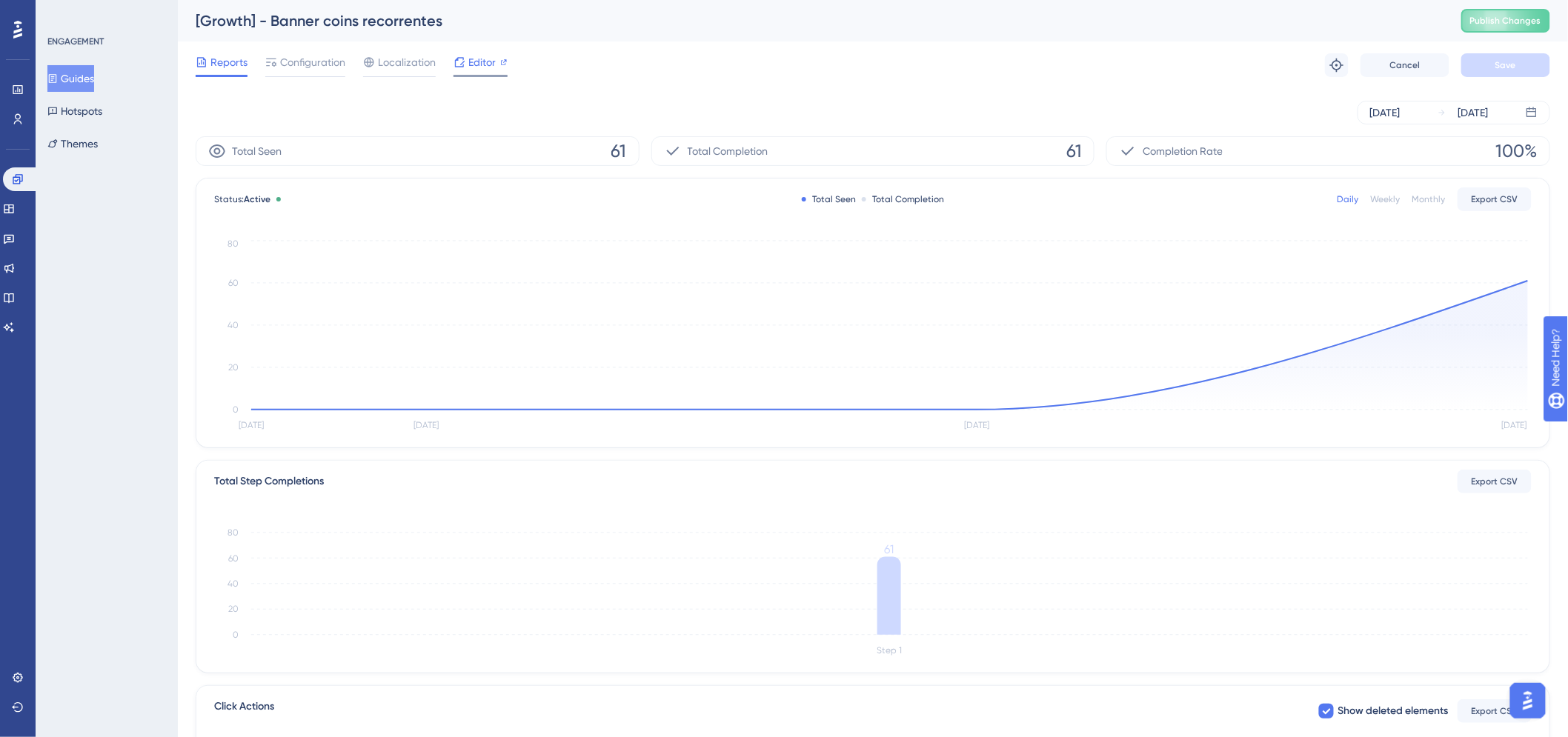
click at [469, 63] on span "Editor" at bounding box center [482, 62] width 27 height 18
click at [338, 63] on span "Configuration" at bounding box center [313, 62] width 65 height 18
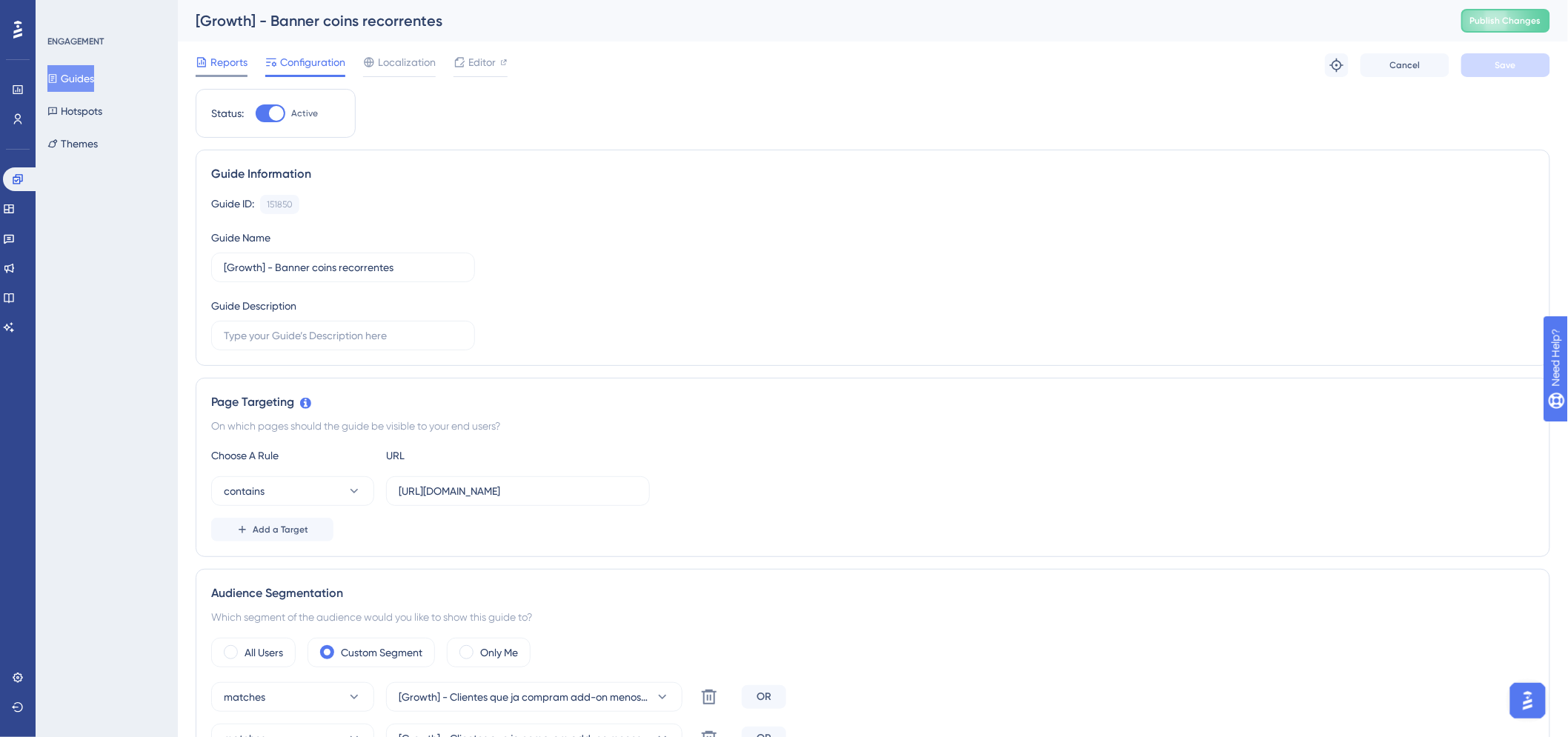
click at [247, 60] on span "Reports" at bounding box center [229, 62] width 37 height 18
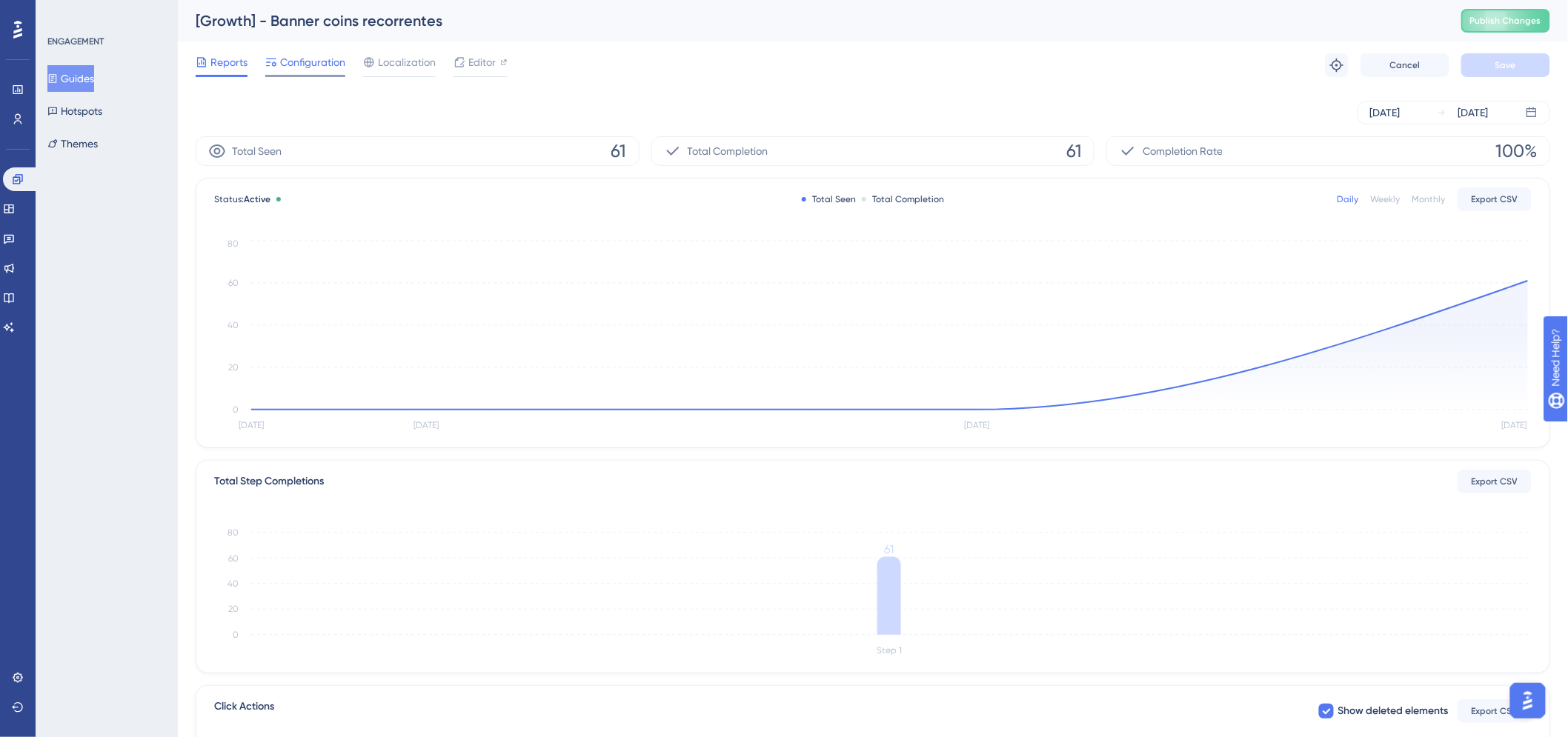
click at [271, 59] on icon at bounding box center [271, 63] width 10 height 8
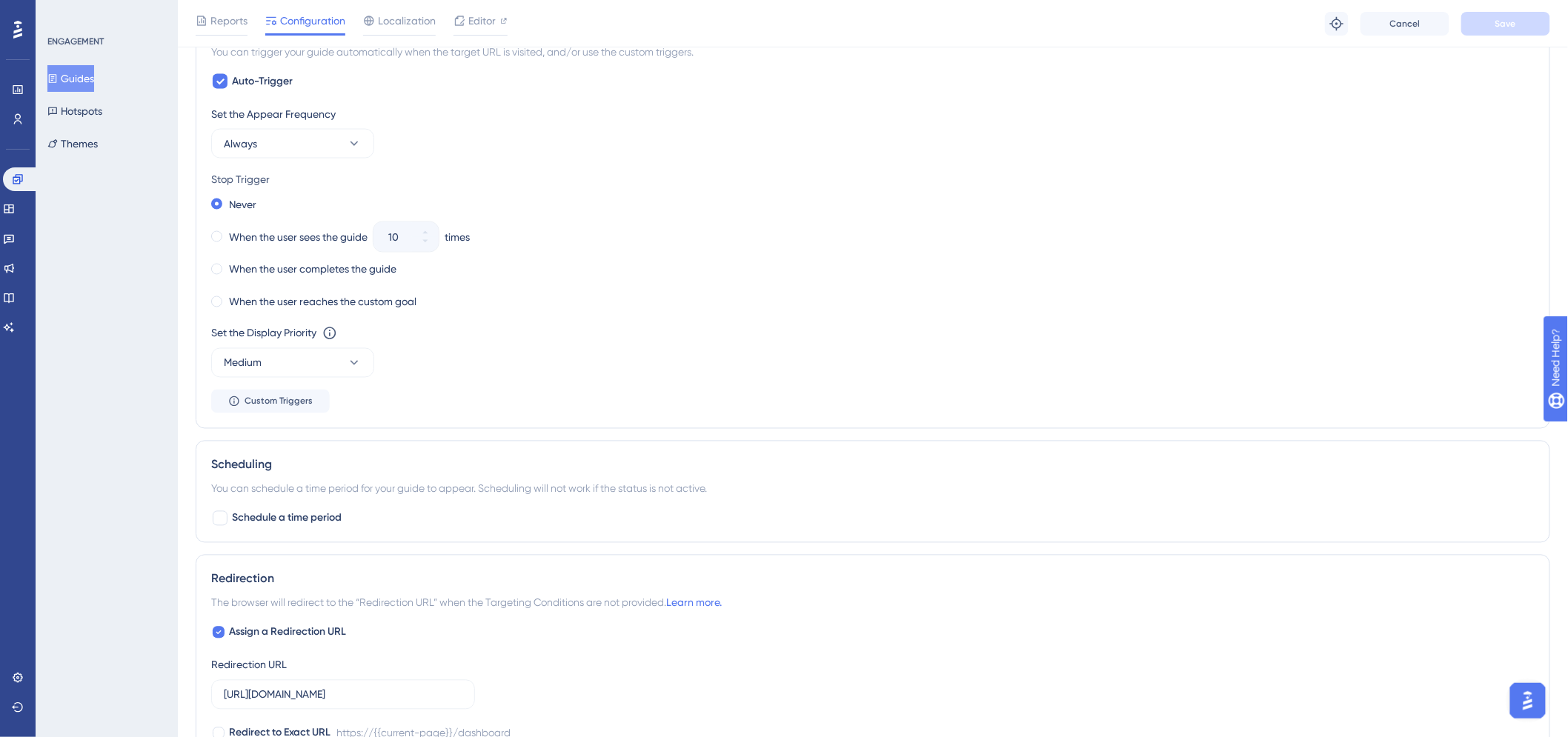
scroll to position [641, 0]
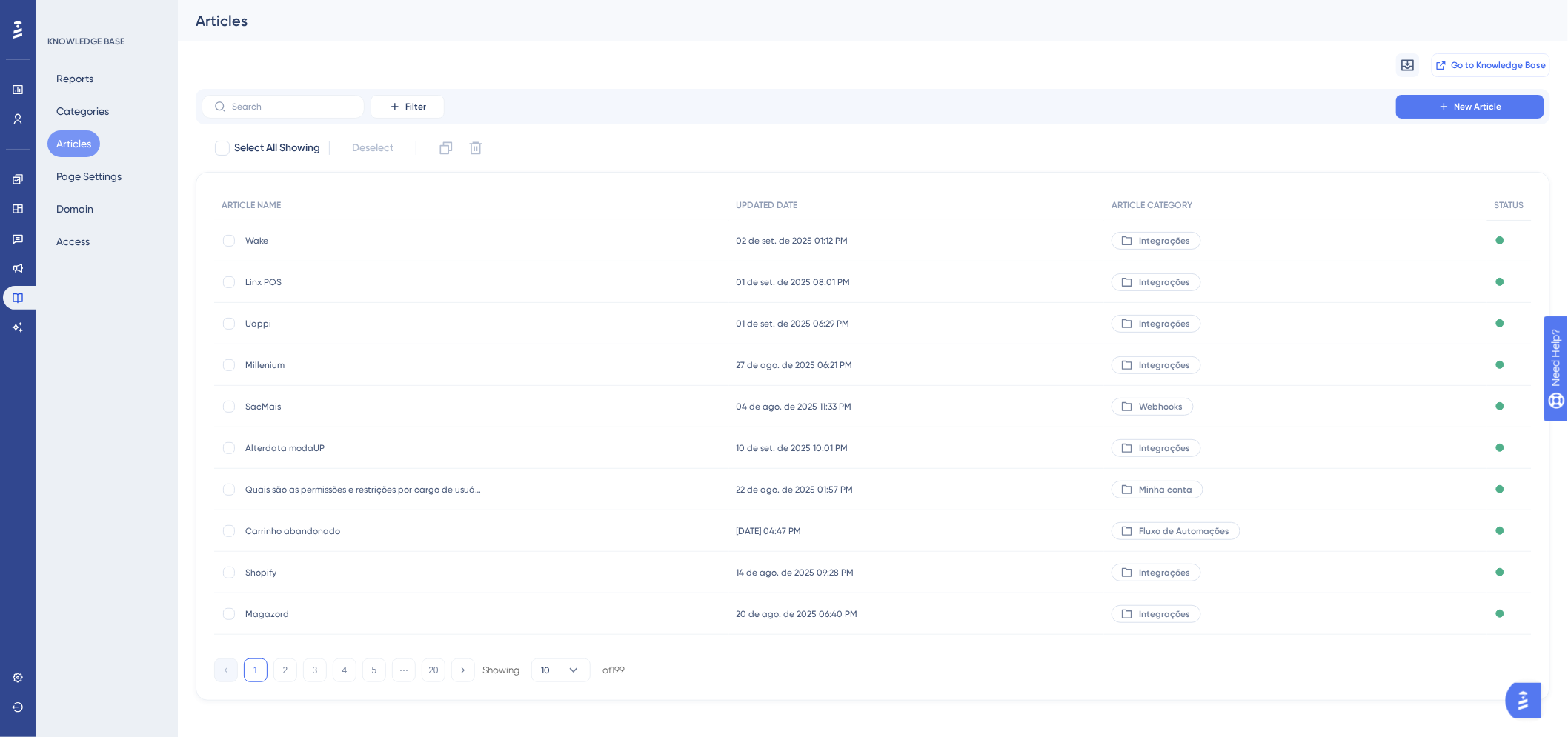
click at [1478, 61] on span "Go to Knowledge Base" at bounding box center [1498, 65] width 95 height 12
